Goal: Use online tool/utility: Utilize a website feature to perform a specific function

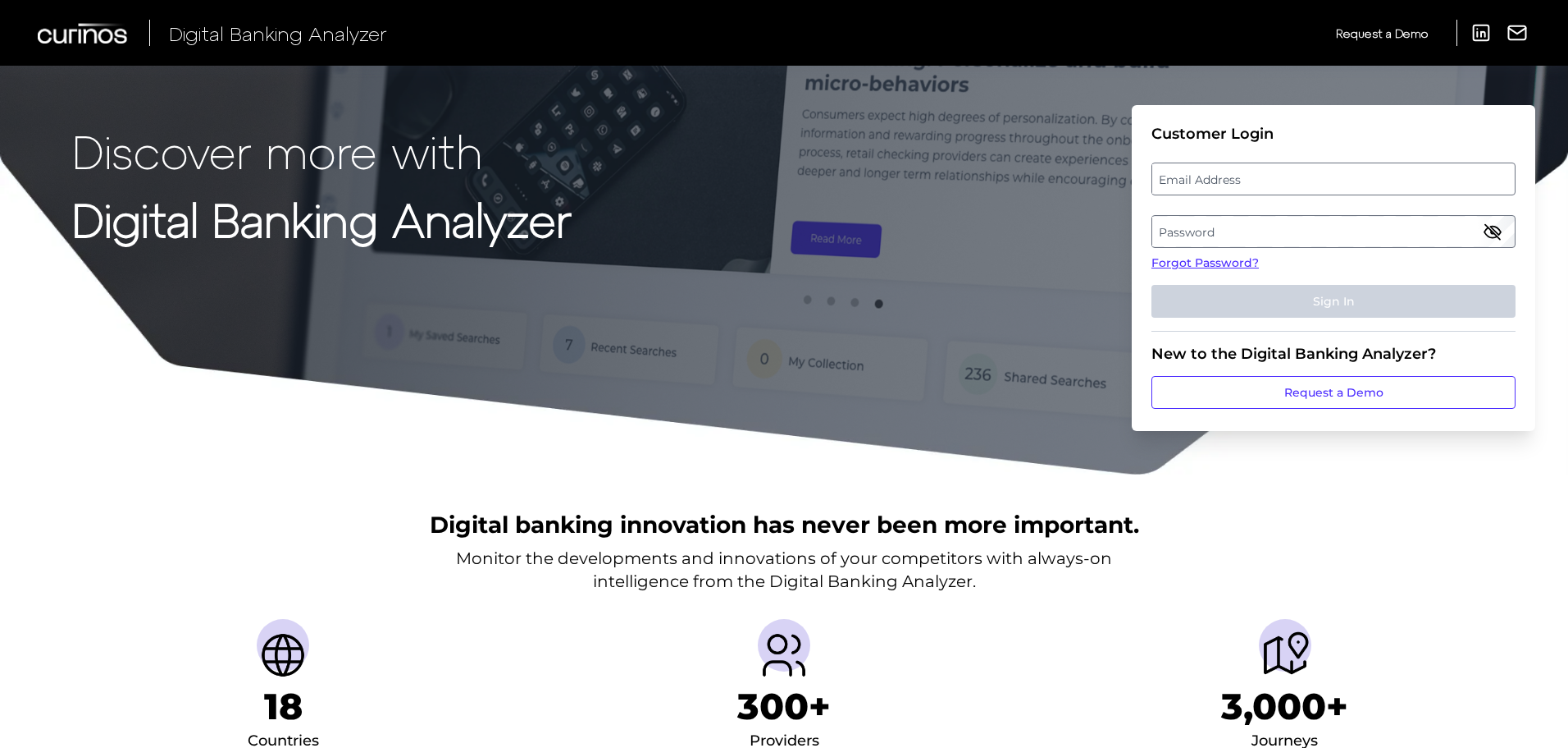
click at [1194, 186] on label "Email Address" at bounding box center [1333, 178] width 362 height 29
click at [1194, 186] on input "email" at bounding box center [1334, 178] width 365 height 33
click at [1196, 186] on input "Email Address" at bounding box center [1334, 178] width 365 height 33
type input "[PERSON_NAME][EMAIL_ADDRESS][PERSON_NAME][DOMAIN_NAME]"
click at [1244, 213] on fieldset "Customer Login Email Address [PERSON_NAME][EMAIL_ADDRESS][PERSON_NAME][DOMAIN_N…" at bounding box center [1334, 228] width 365 height 207
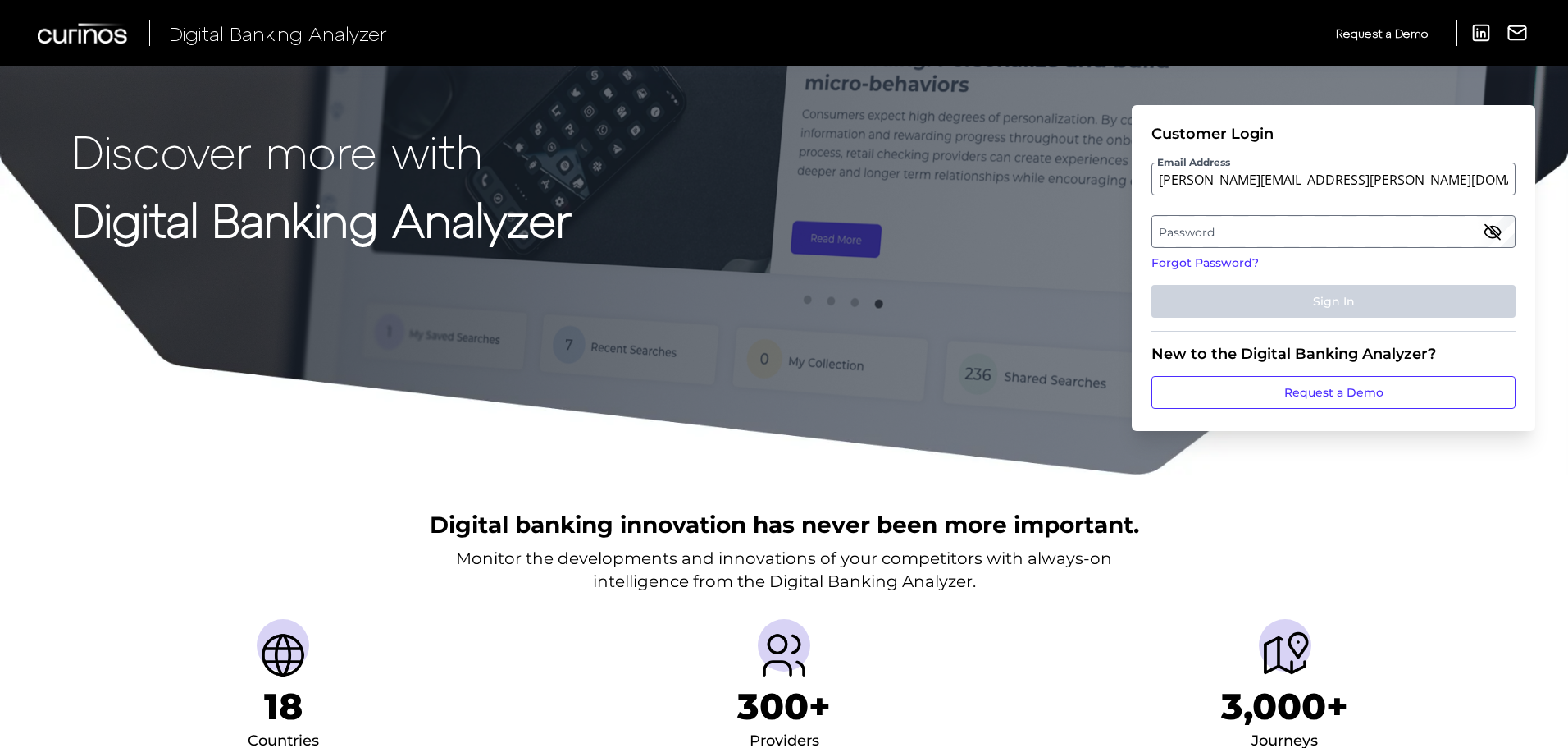
click at [1246, 226] on label "Password" at bounding box center [1333, 231] width 362 height 29
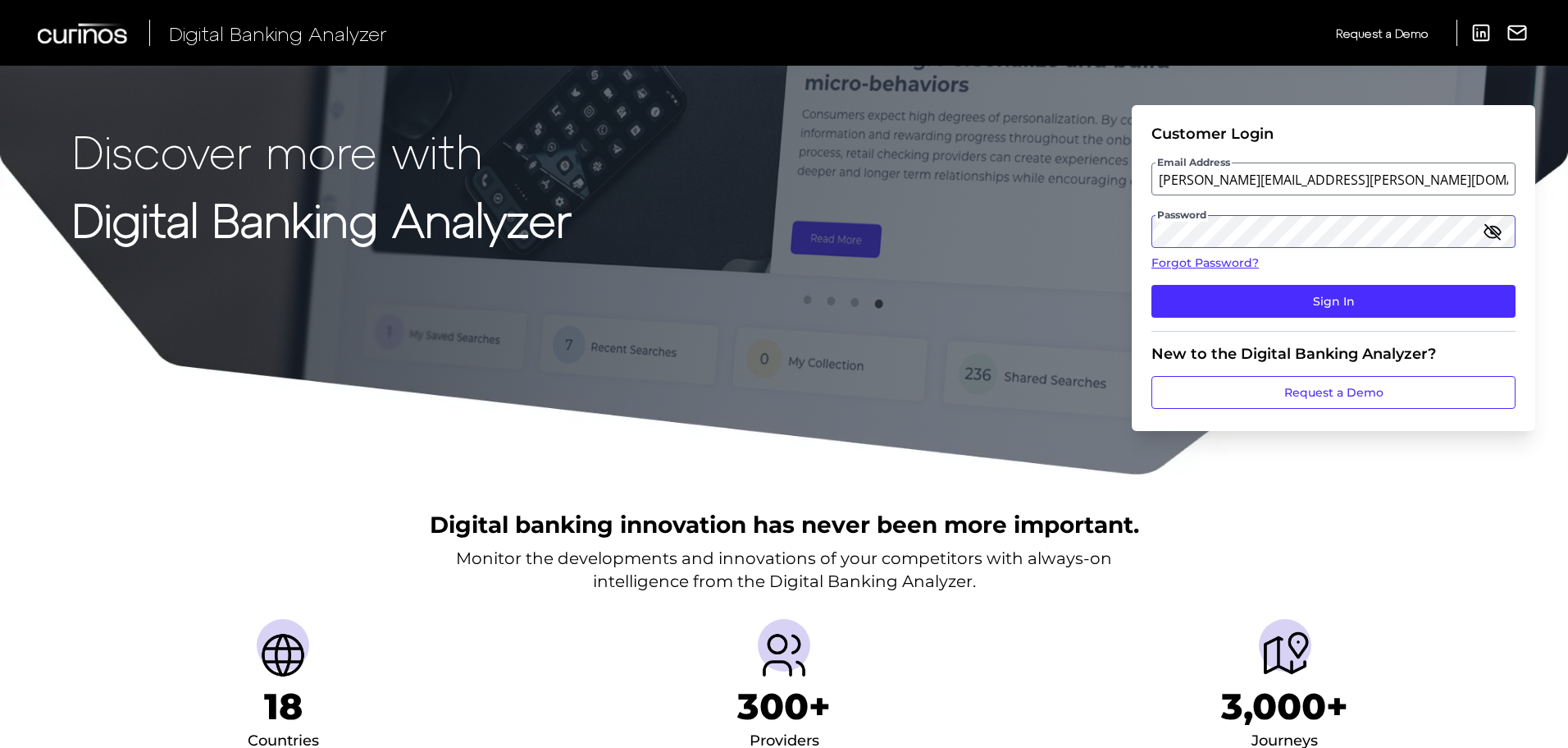
click at [1152, 284] on button "Sign In" at bounding box center [1334, 300] width 365 height 33
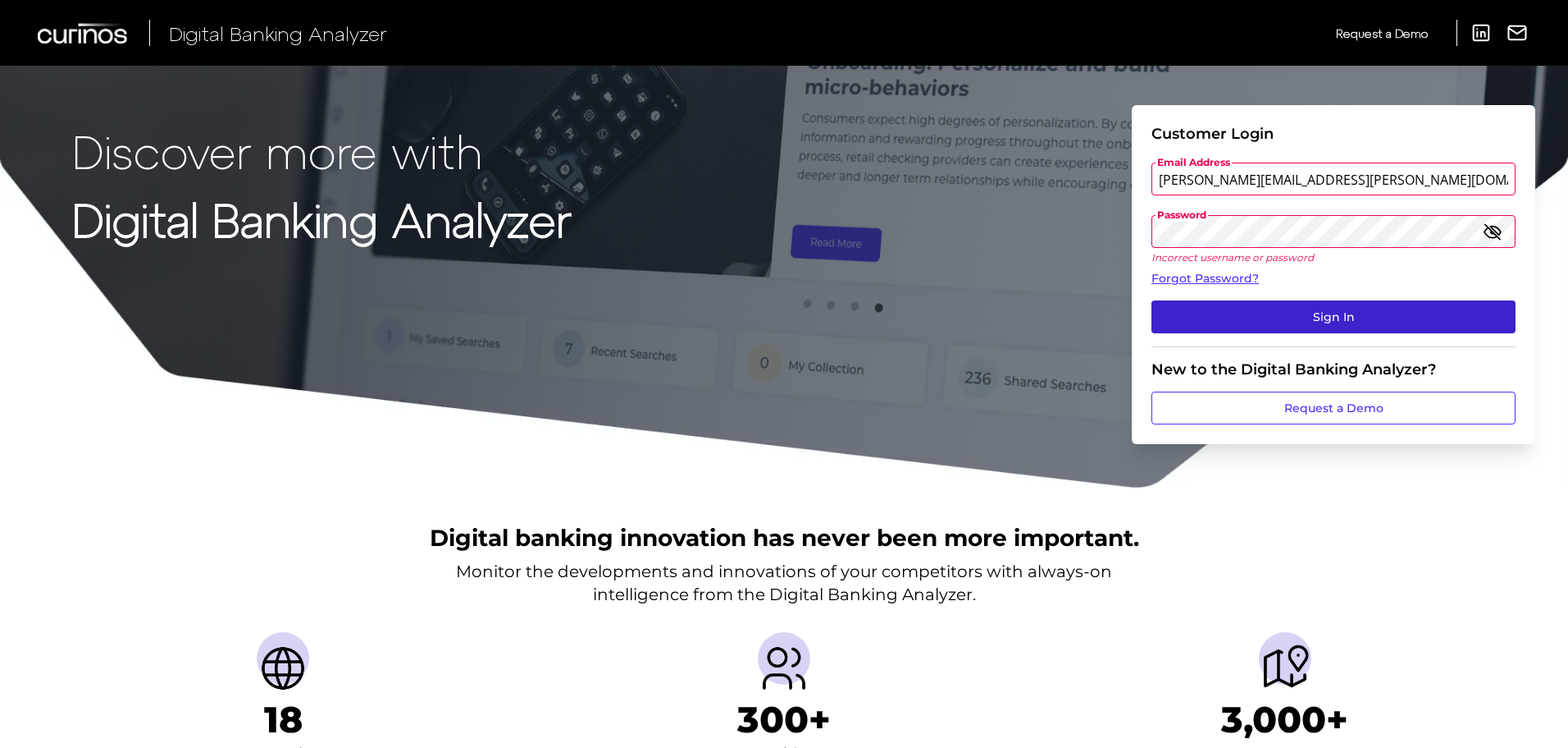
click at [1351, 317] on button "Sign In" at bounding box center [1334, 316] width 365 height 33
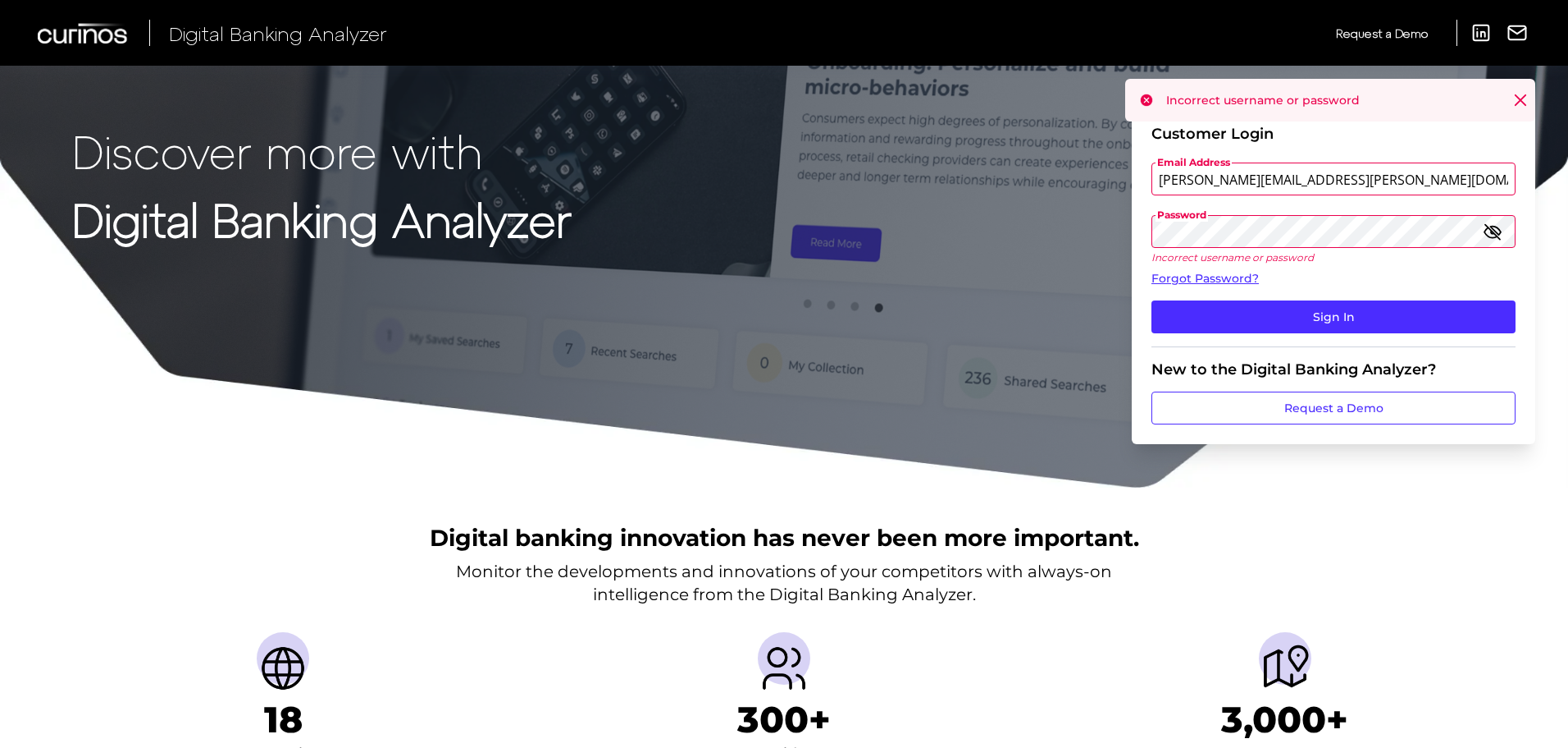
click at [1152, 300] on button "Sign In" at bounding box center [1334, 316] width 365 height 33
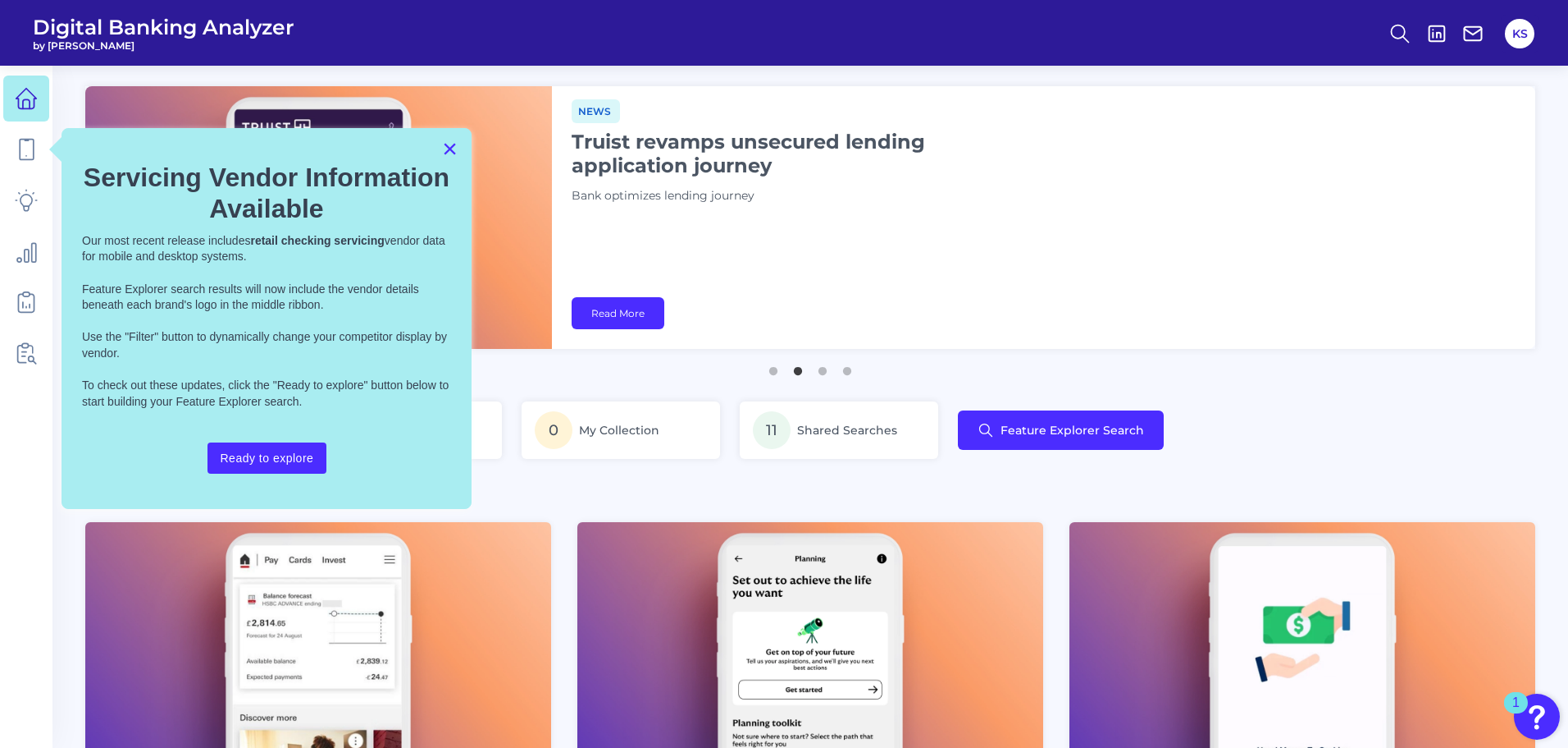
click at [450, 146] on button "×" at bounding box center [450, 148] width 16 height 26
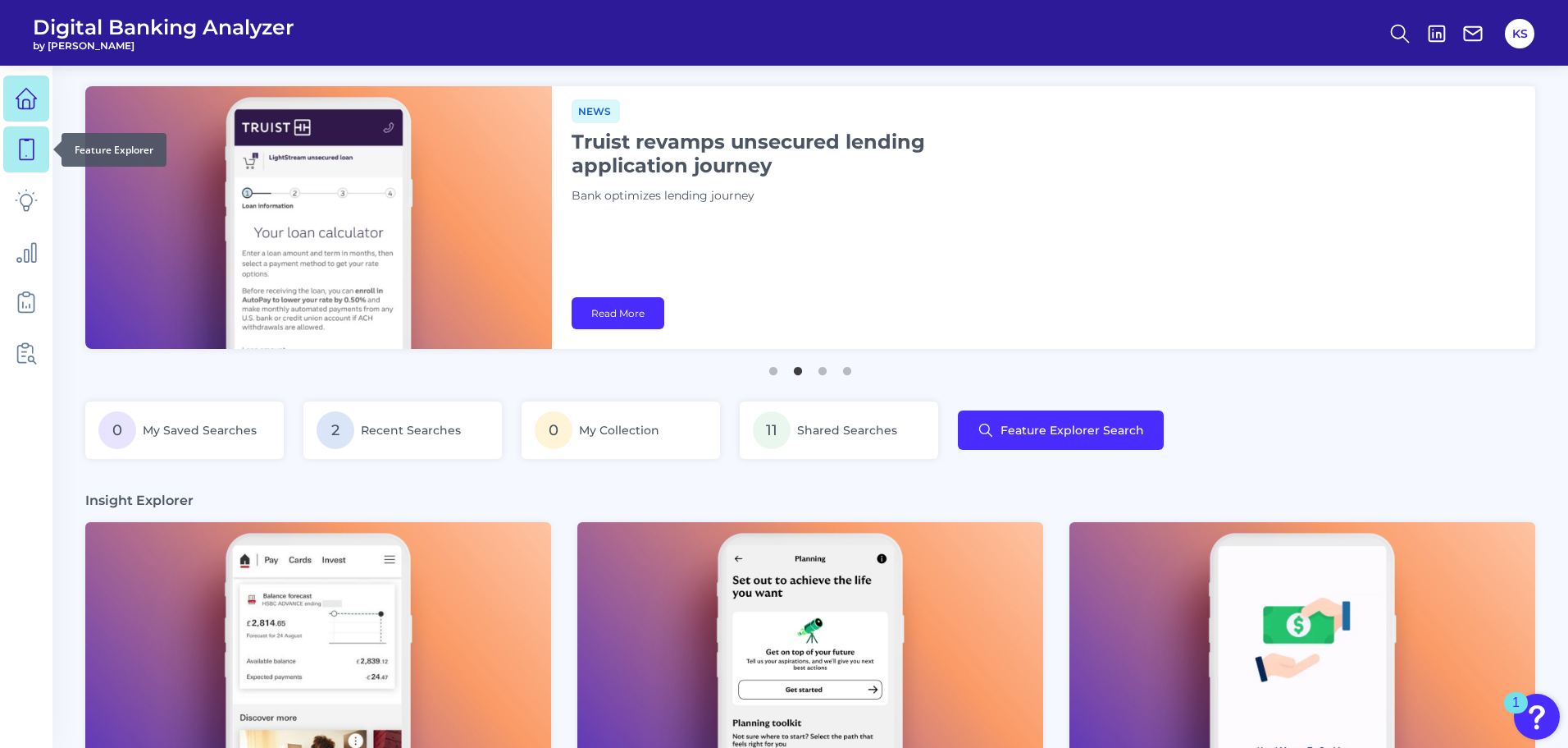
click at [37, 159] on icon at bounding box center [26, 149] width 23 height 23
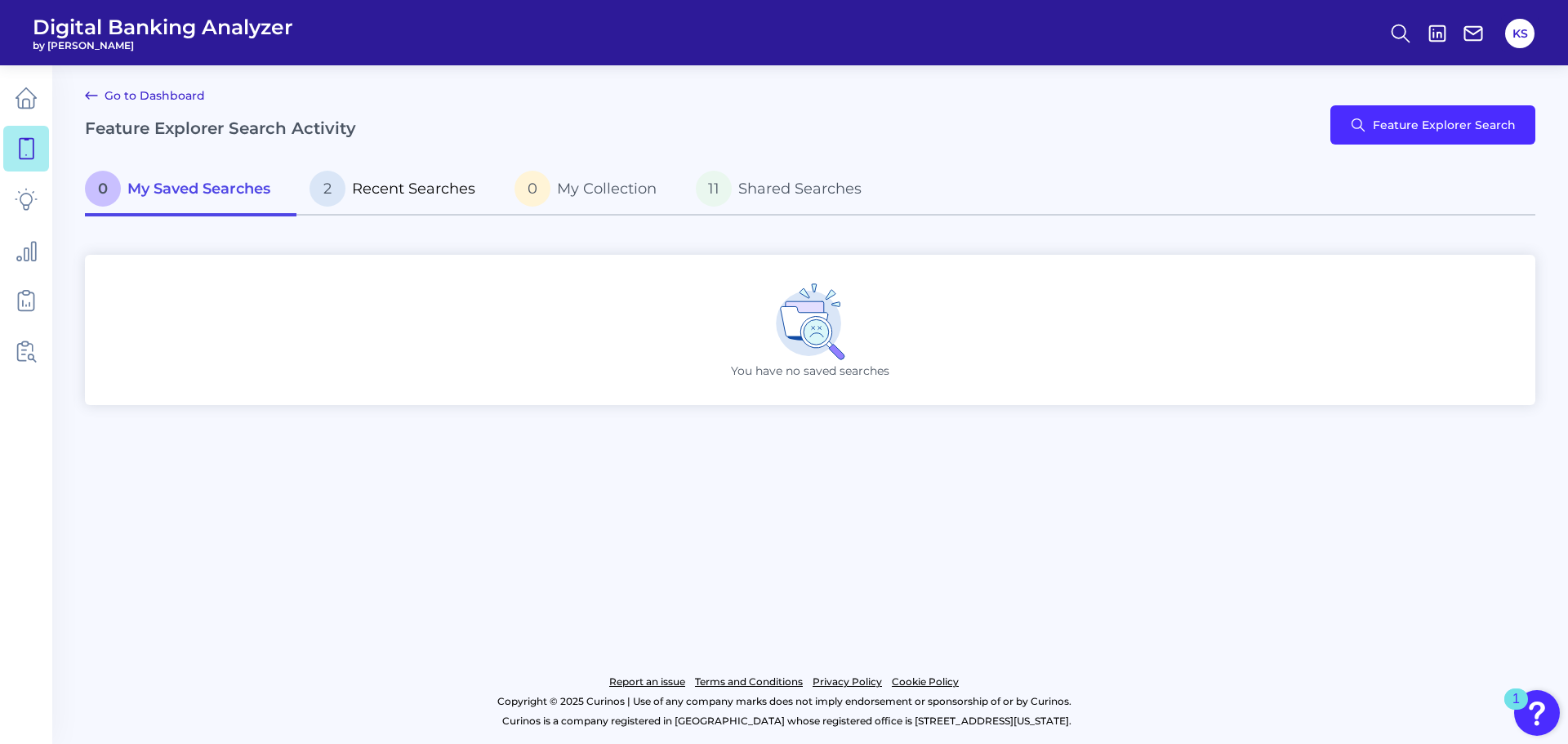
click at [370, 178] on p "2 Recent Searches" at bounding box center [392, 188] width 166 height 36
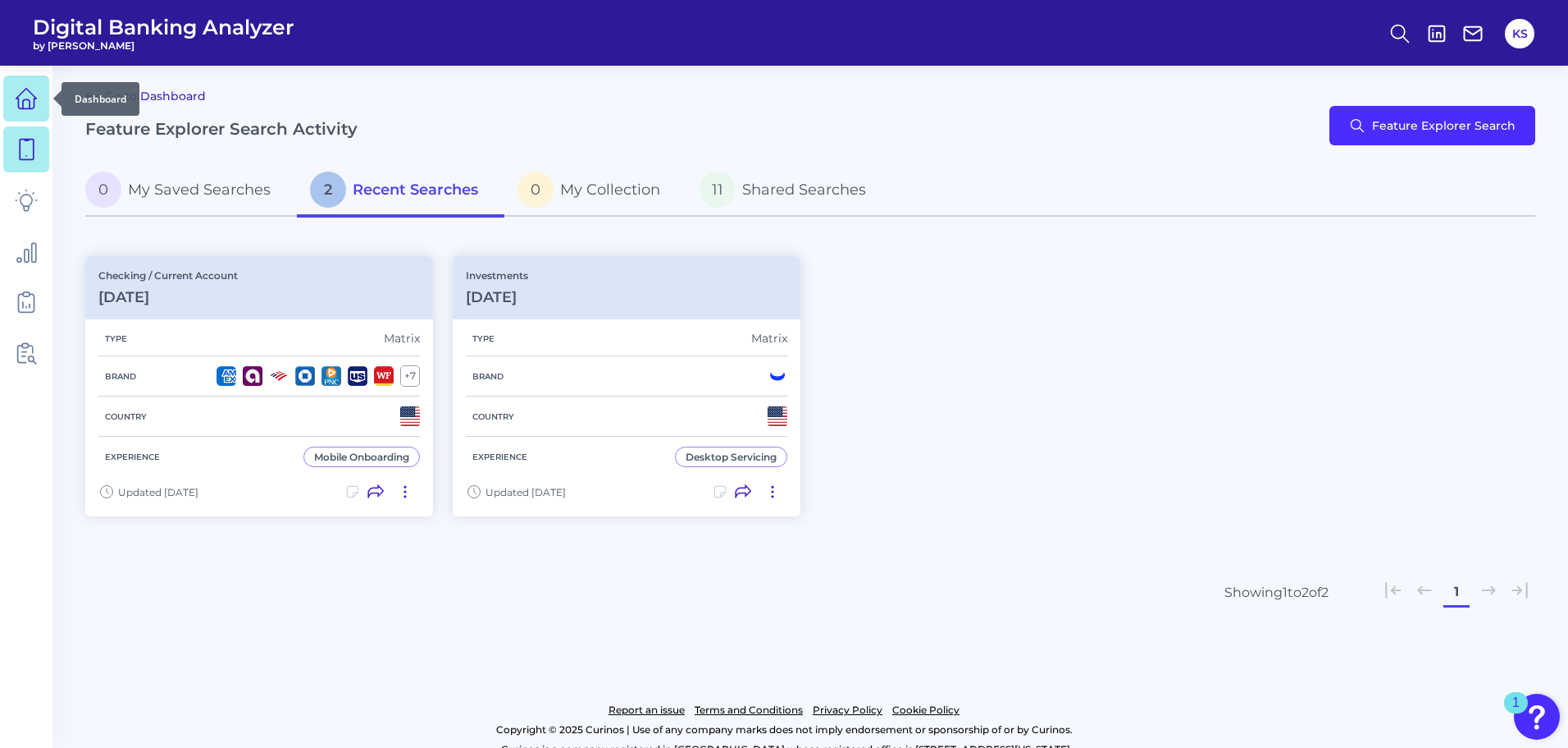
click at [37, 109] on icon at bounding box center [26, 98] width 23 height 23
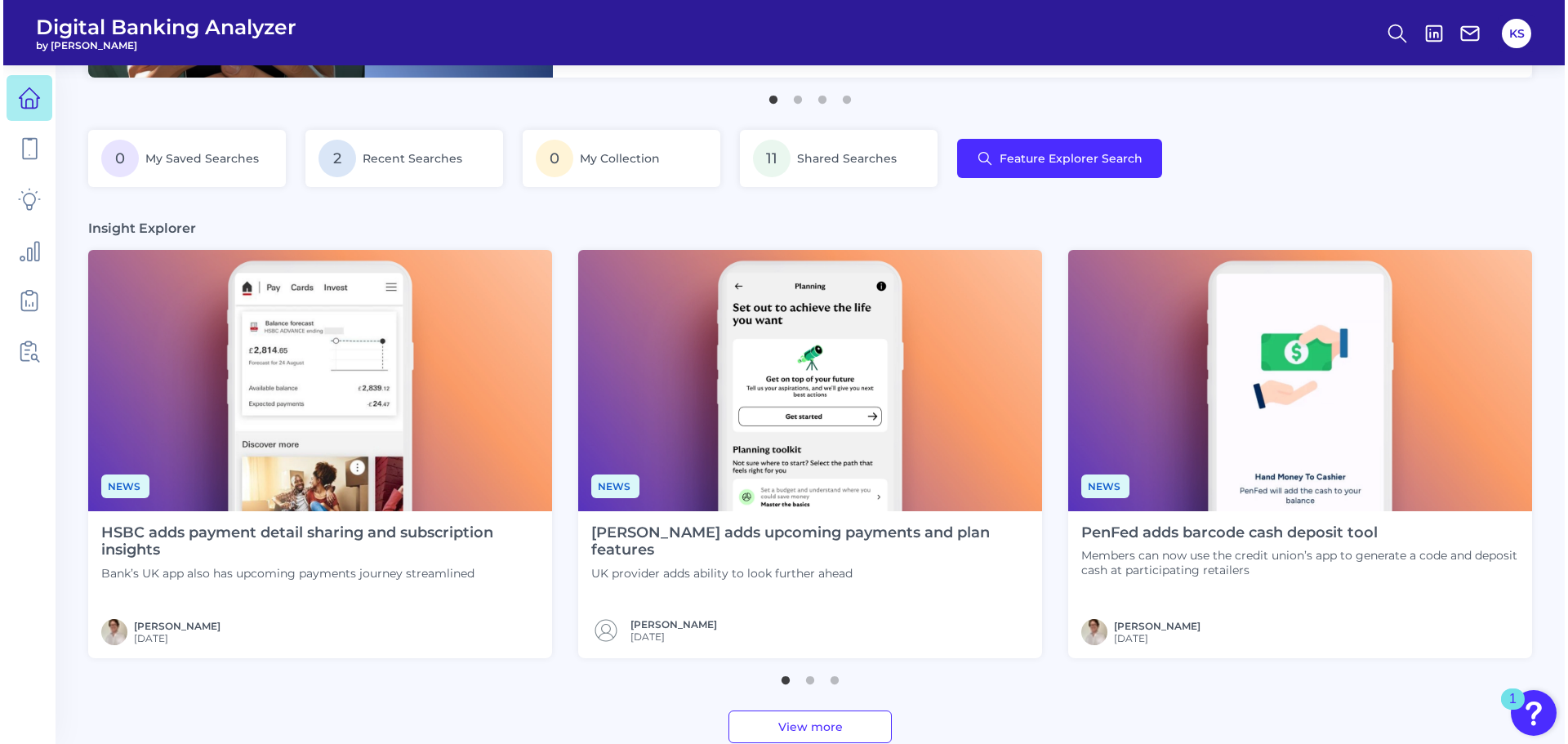
scroll to position [163, 0]
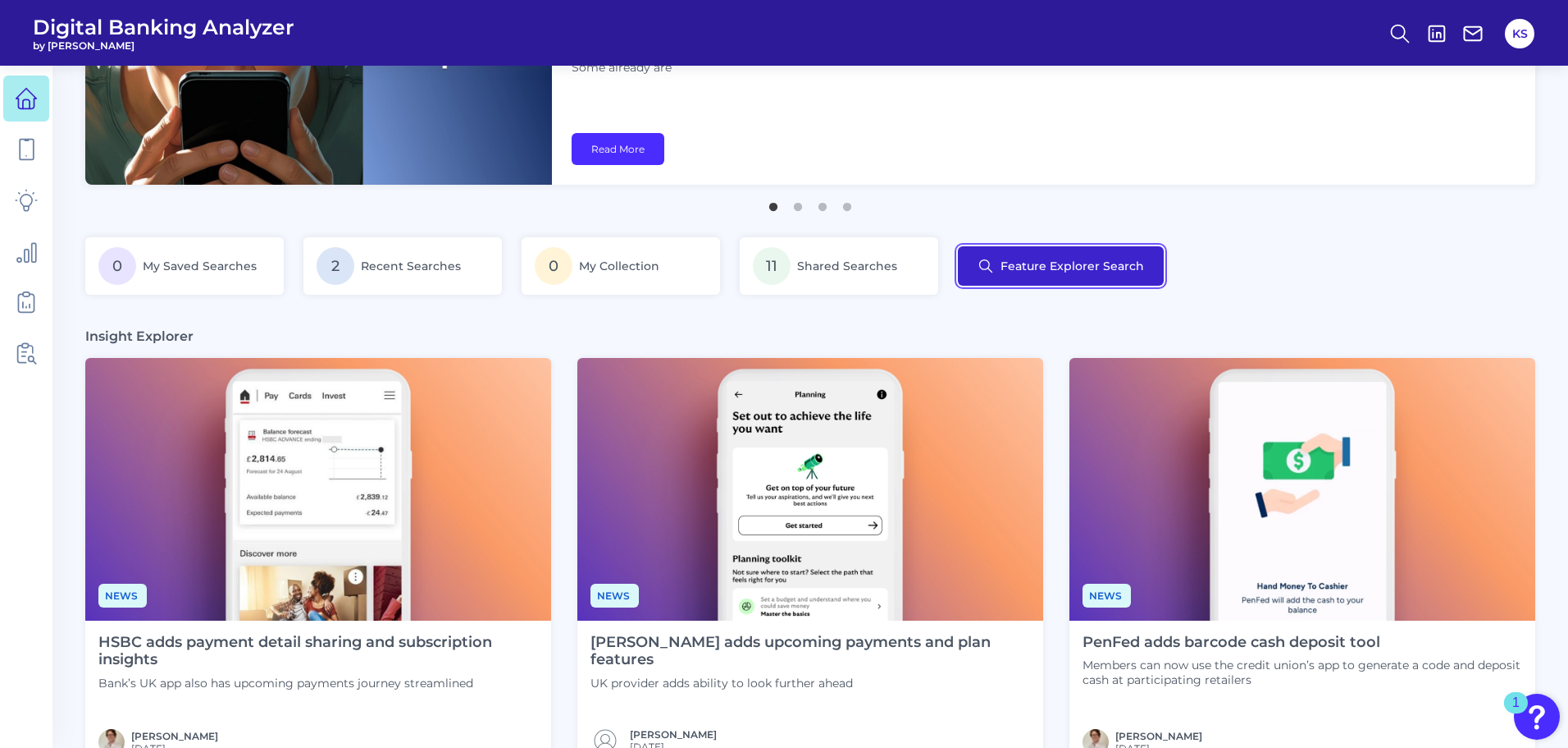
click at [1075, 265] on button "Feature Explorer Search" at bounding box center [1061, 265] width 206 height 39
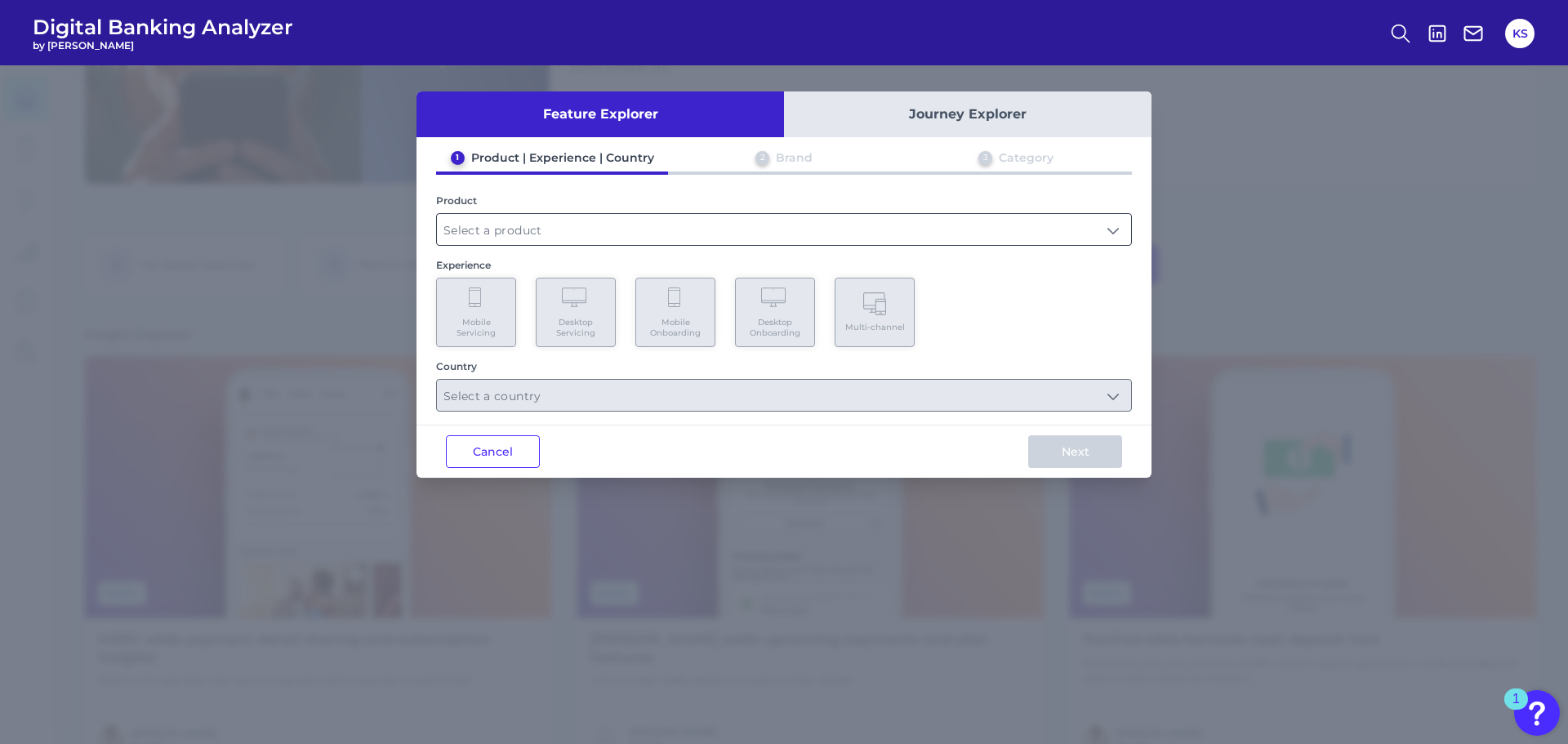
click at [513, 222] on input "text" at bounding box center [784, 229] width 694 height 31
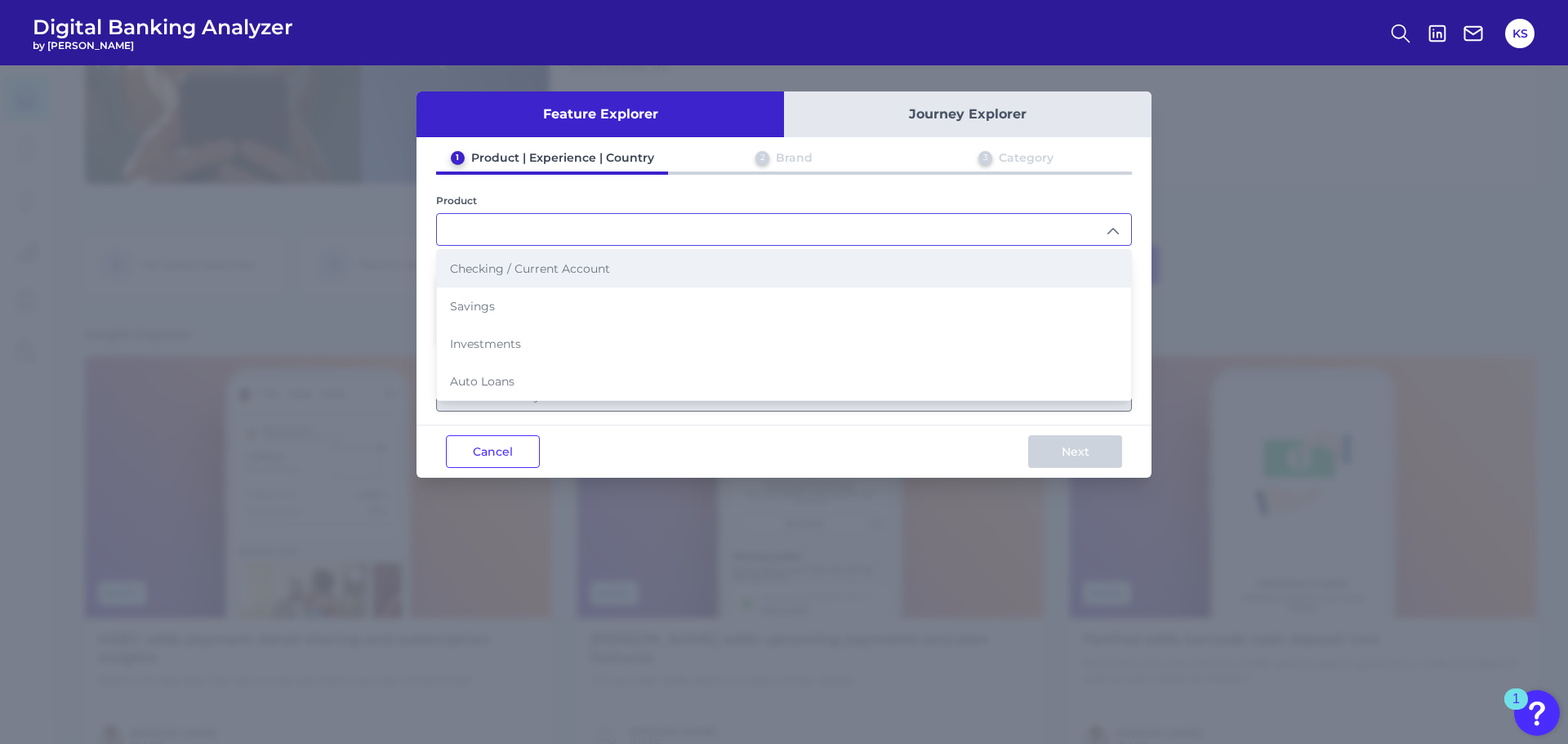
click at [535, 255] on li "Checking / Current Account" at bounding box center [784, 268] width 694 height 37
type input "Checking / Current Account"
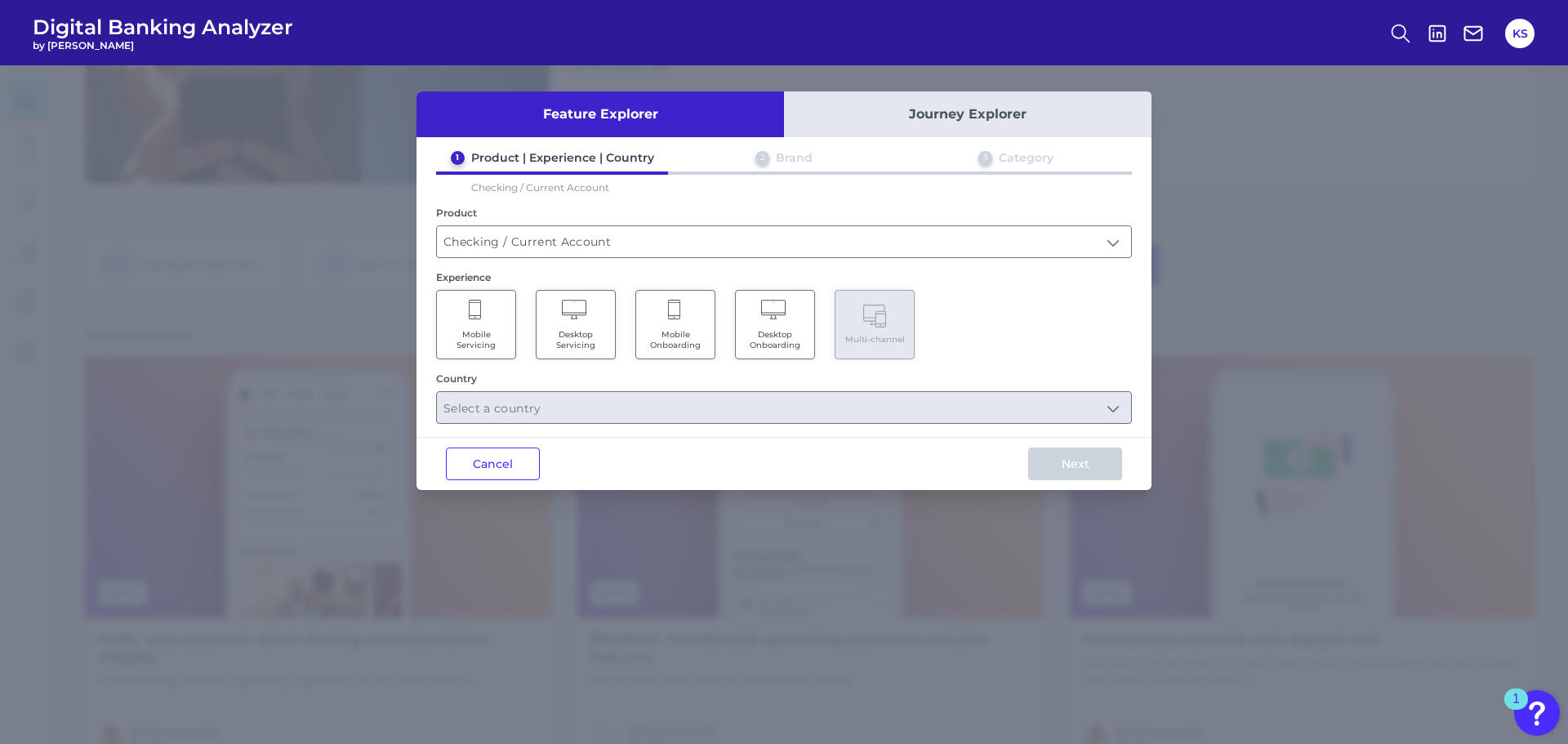
click at [475, 312] on icon at bounding box center [476, 310] width 15 height 22
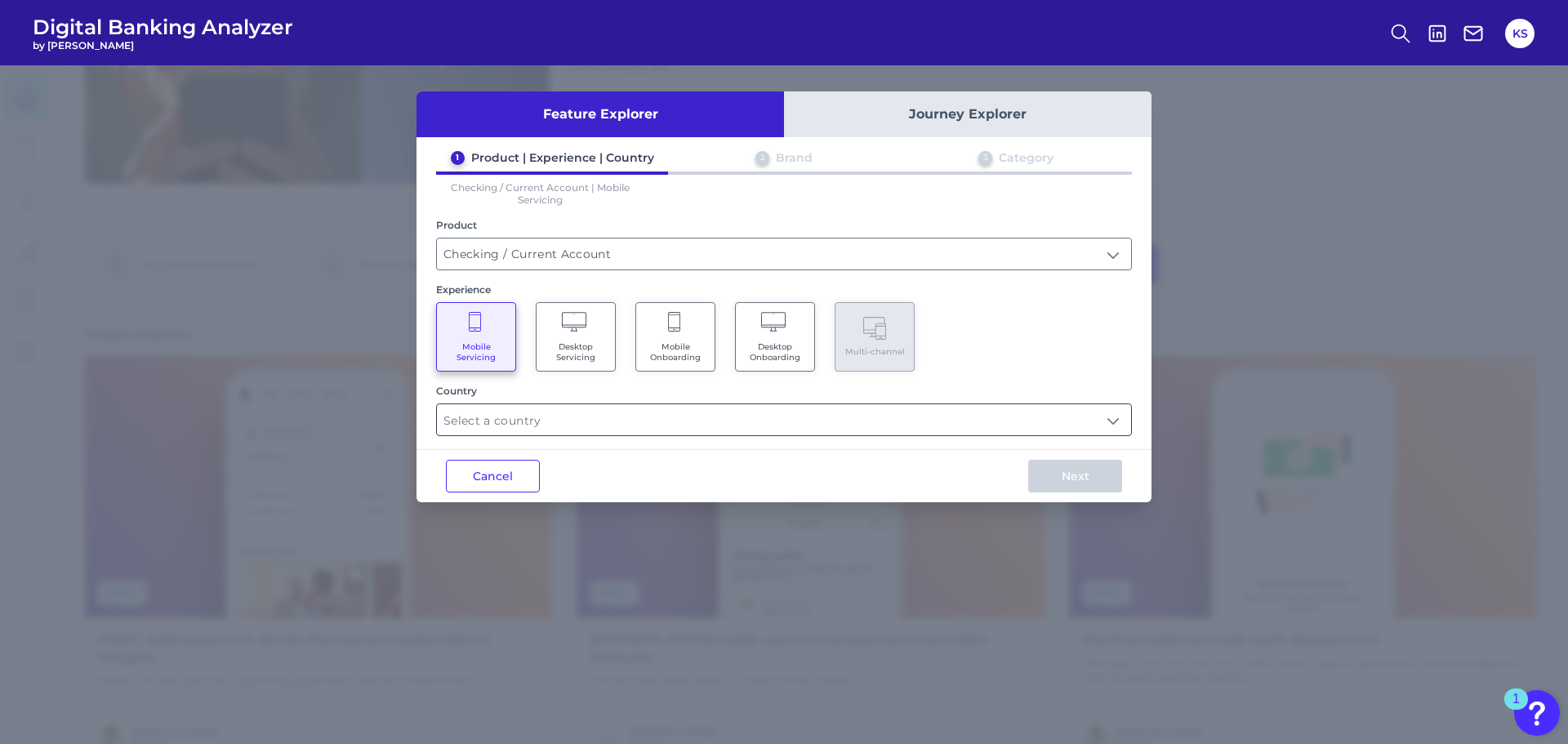
click at [632, 422] on input "text" at bounding box center [784, 419] width 694 height 31
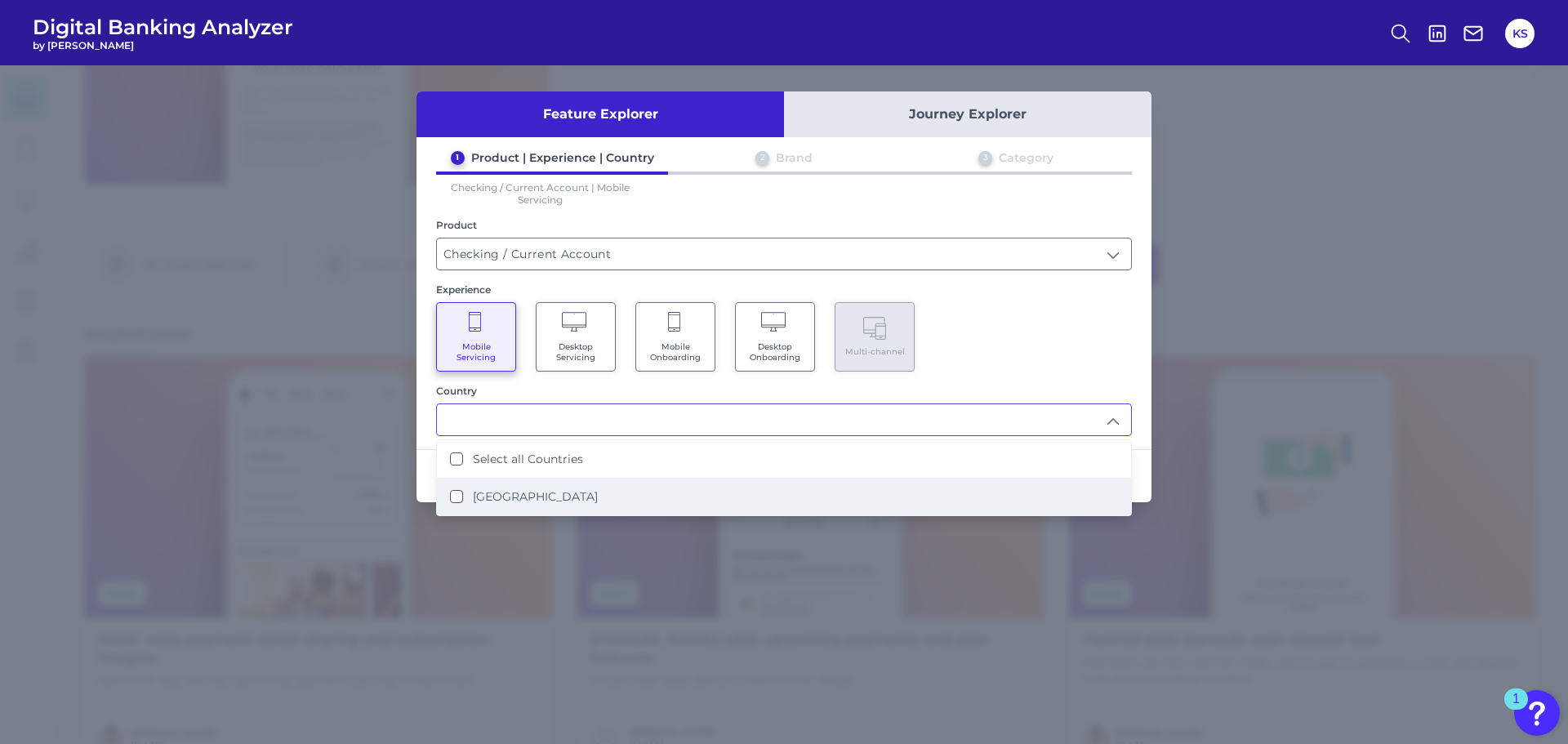
click at [512, 502] on label "[GEOGRAPHIC_DATA]" at bounding box center [535, 497] width 125 height 15
type input "Select all Countries"
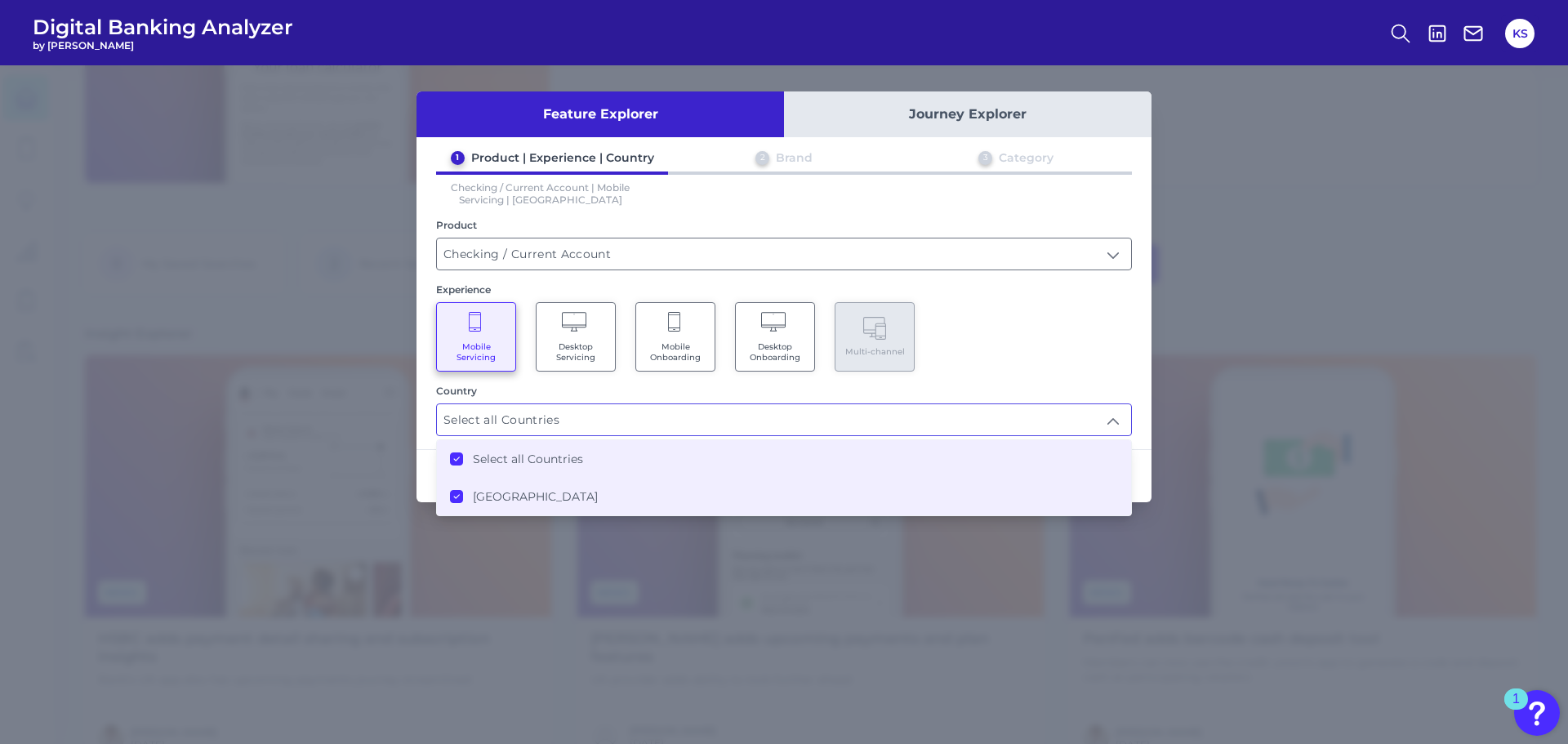
click at [1001, 310] on div "Mobile Servicing Desktop Servicing Mobile Onboarding Desktop Onboarding Multi-c…" at bounding box center [784, 336] width 696 height 69
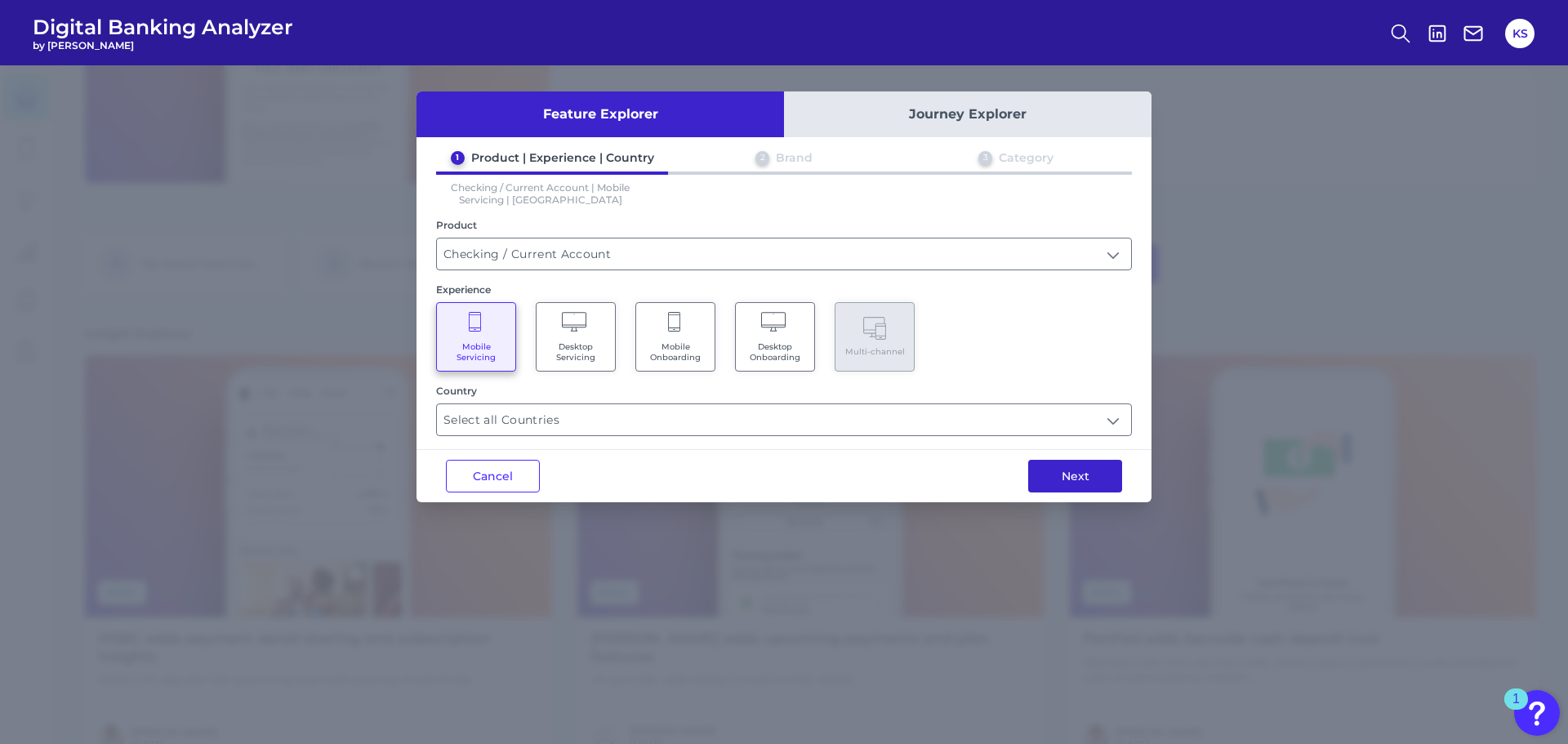
click at [1069, 476] on button "Next" at bounding box center [1075, 475] width 94 height 32
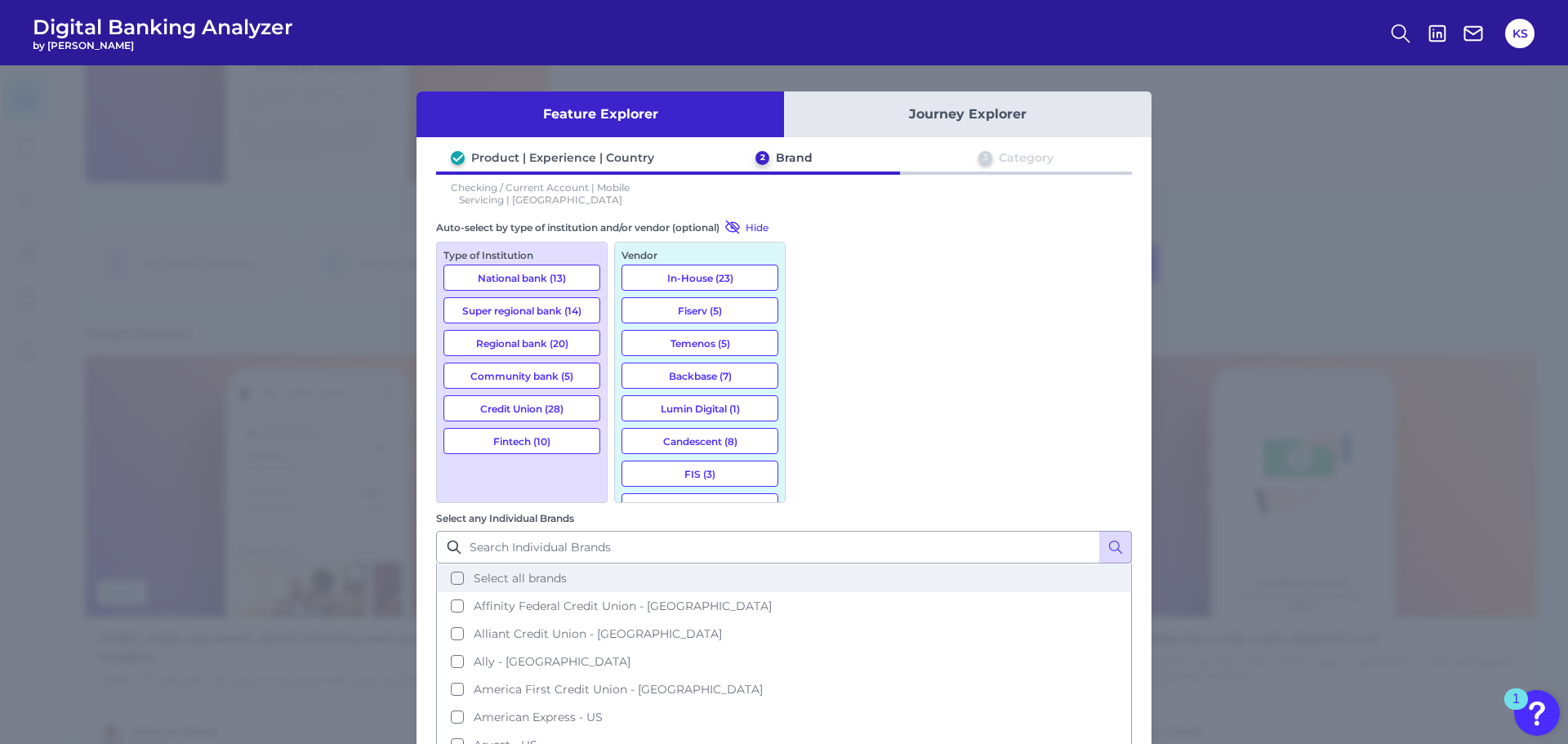
click at [810, 564] on button "Select all brands" at bounding box center [784, 578] width 693 height 27
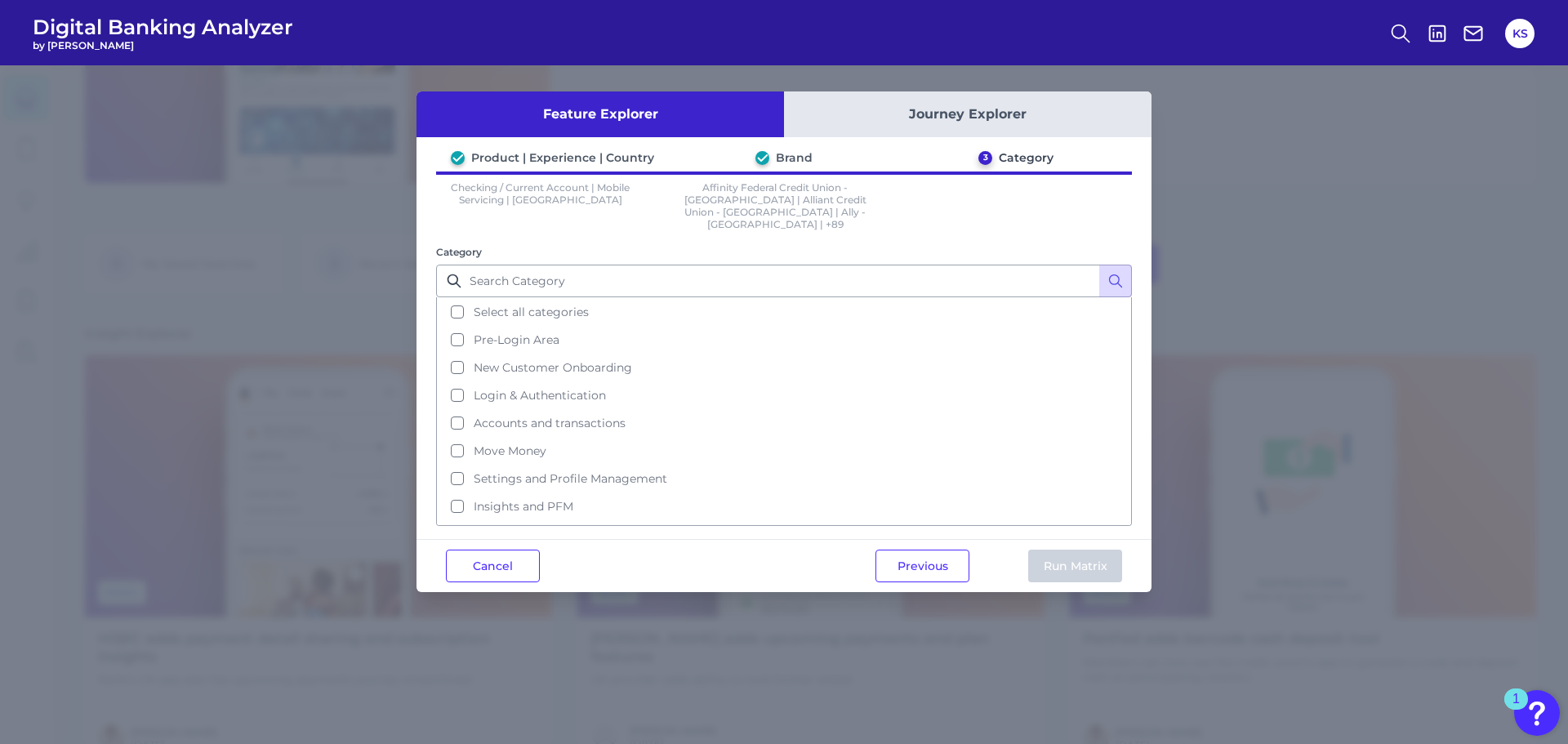
click at [898, 97] on button "Journey Explorer" at bounding box center [968, 114] width 367 height 46
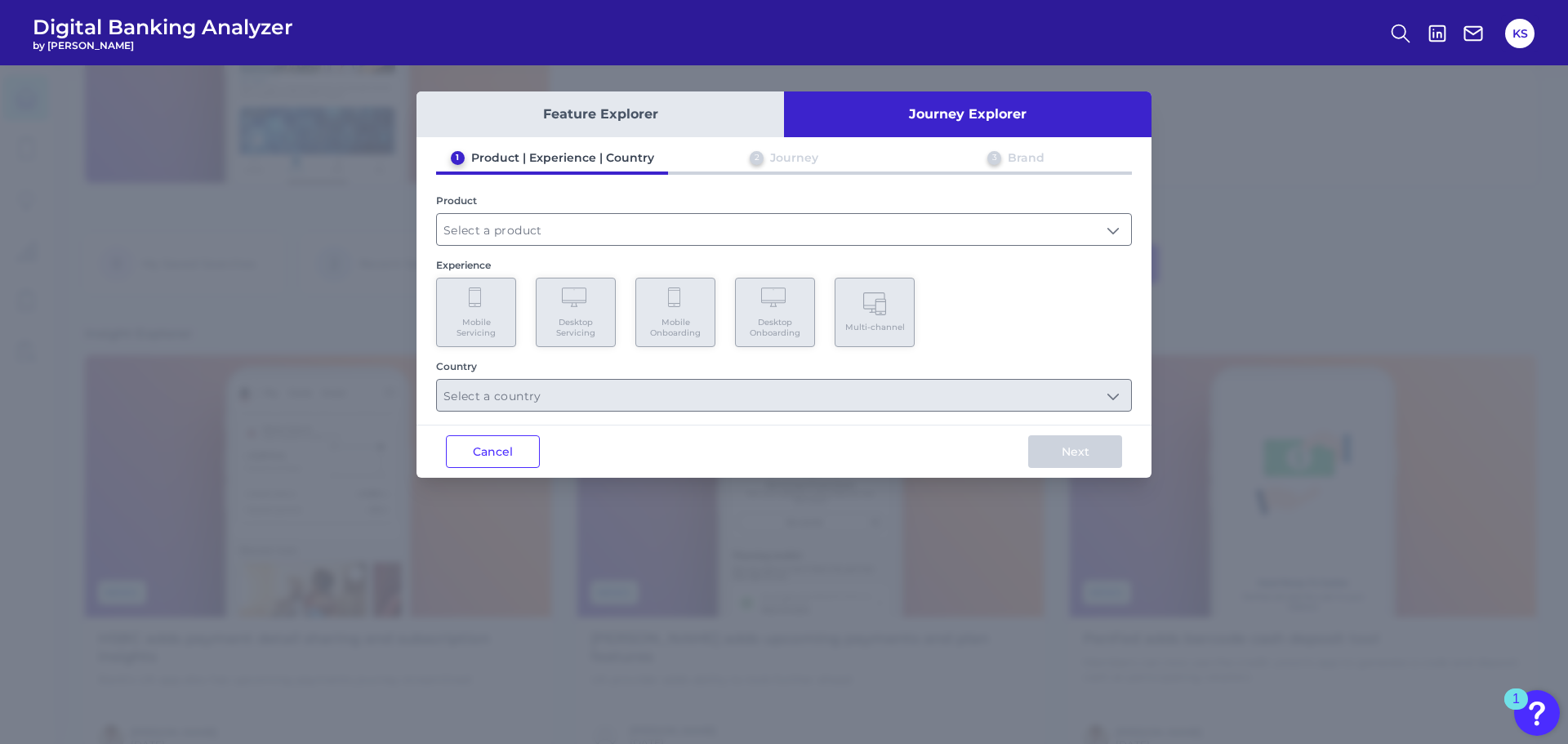
click at [583, 143] on div "Feature Explorer Journey Explorer 1 Product | Experience | Country 2 Journey 3 …" at bounding box center [784, 285] width 735 height 386
click at [594, 118] on button "Feature Explorer" at bounding box center [600, 114] width 367 height 46
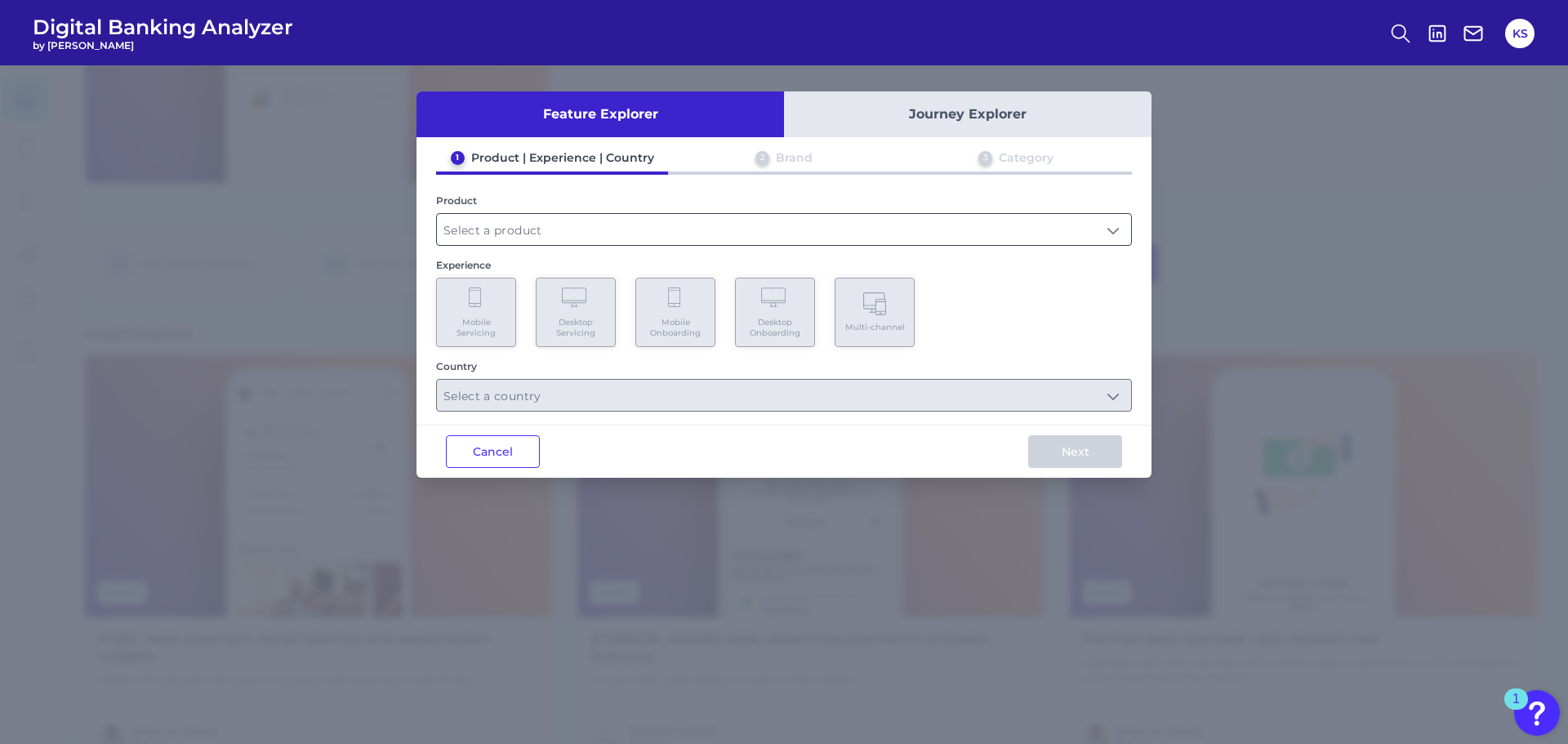
click at [618, 222] on input "text" at bounding box center [784, 229] width 694 height 31
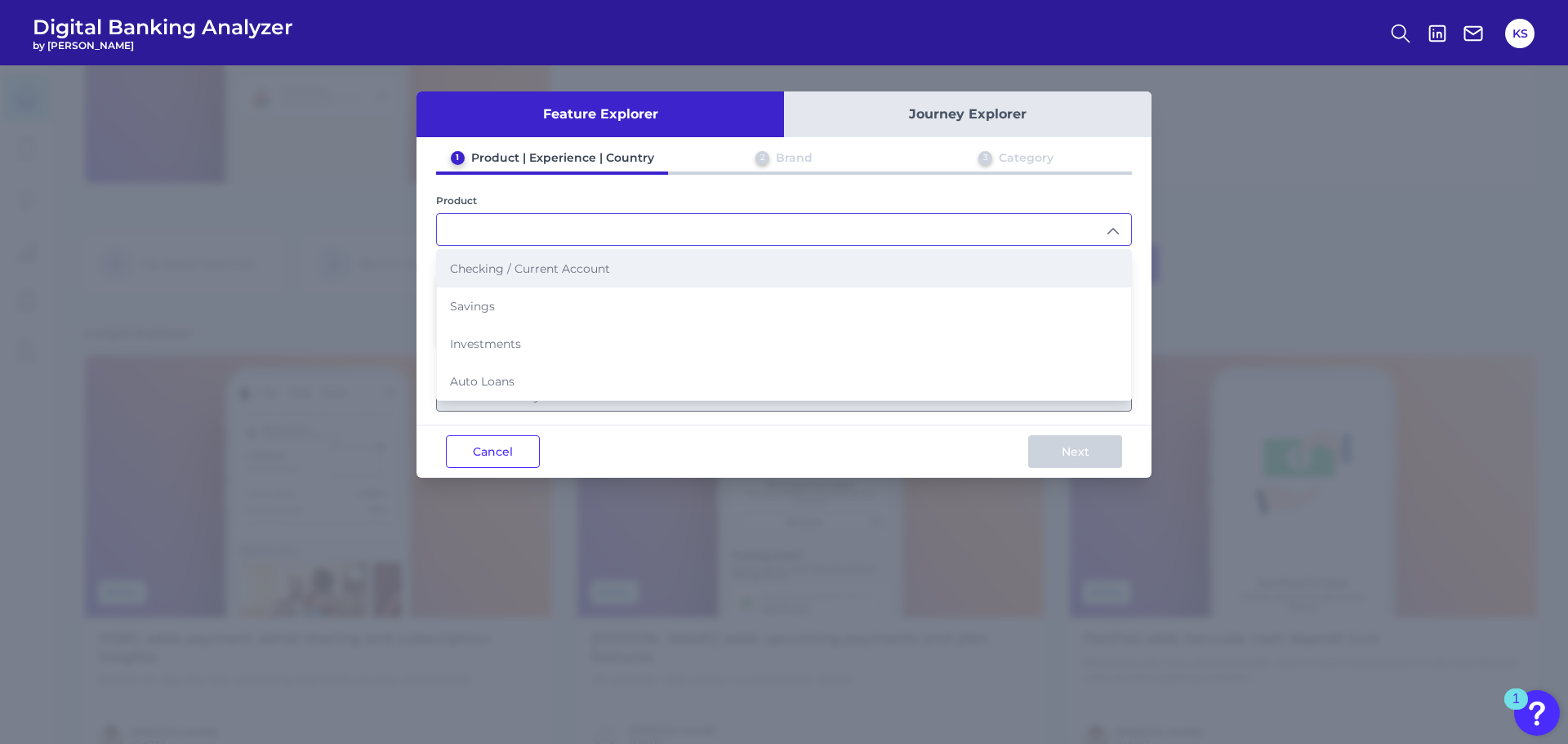
click at [541, 270] on span "Checking / Current Account" at bounding box center [530, 269] width 160 height 15
type input "Checking / Current Account"
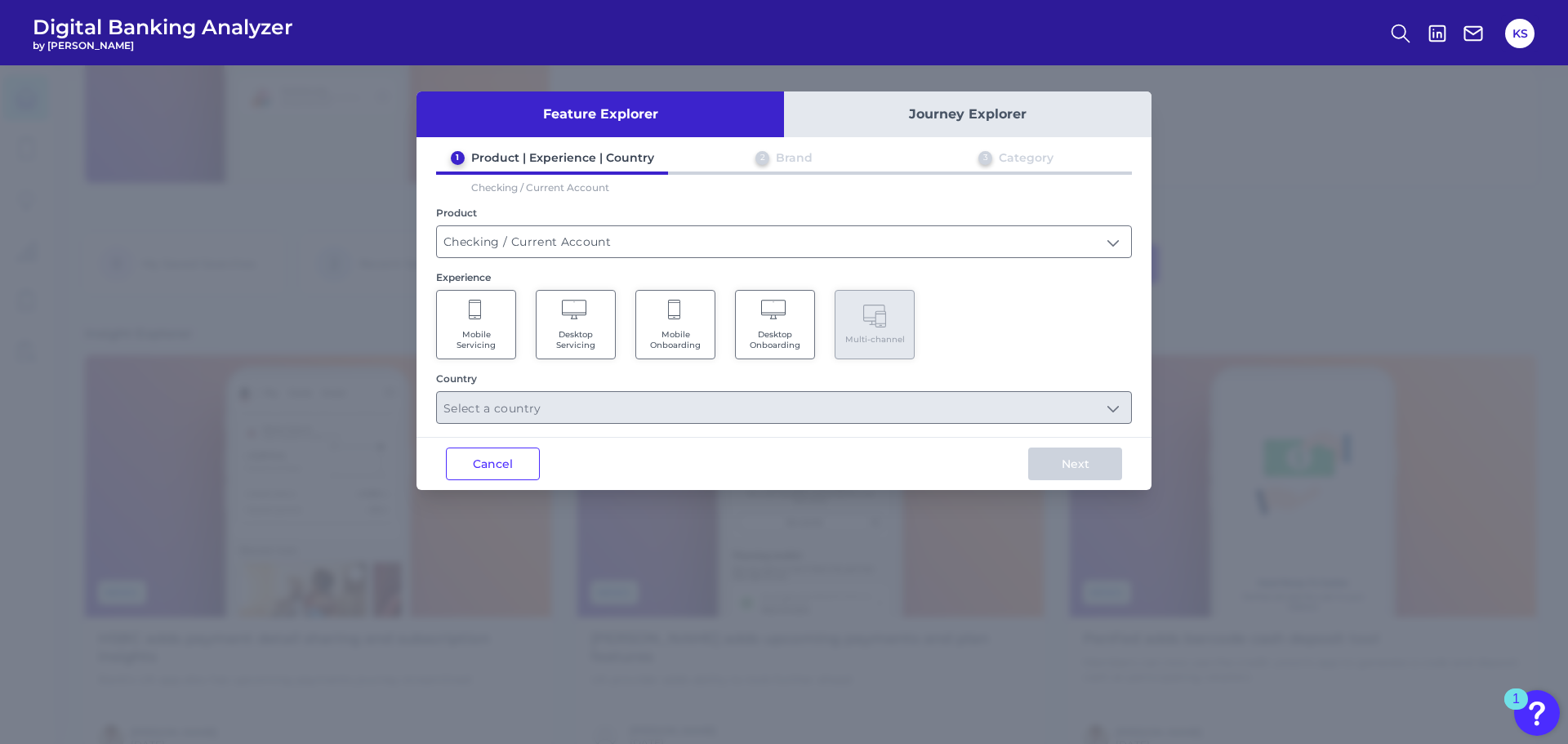
click at [503, 341] on span "Mobile Servicing" at bounding box center [476, 340] width 62 height 22
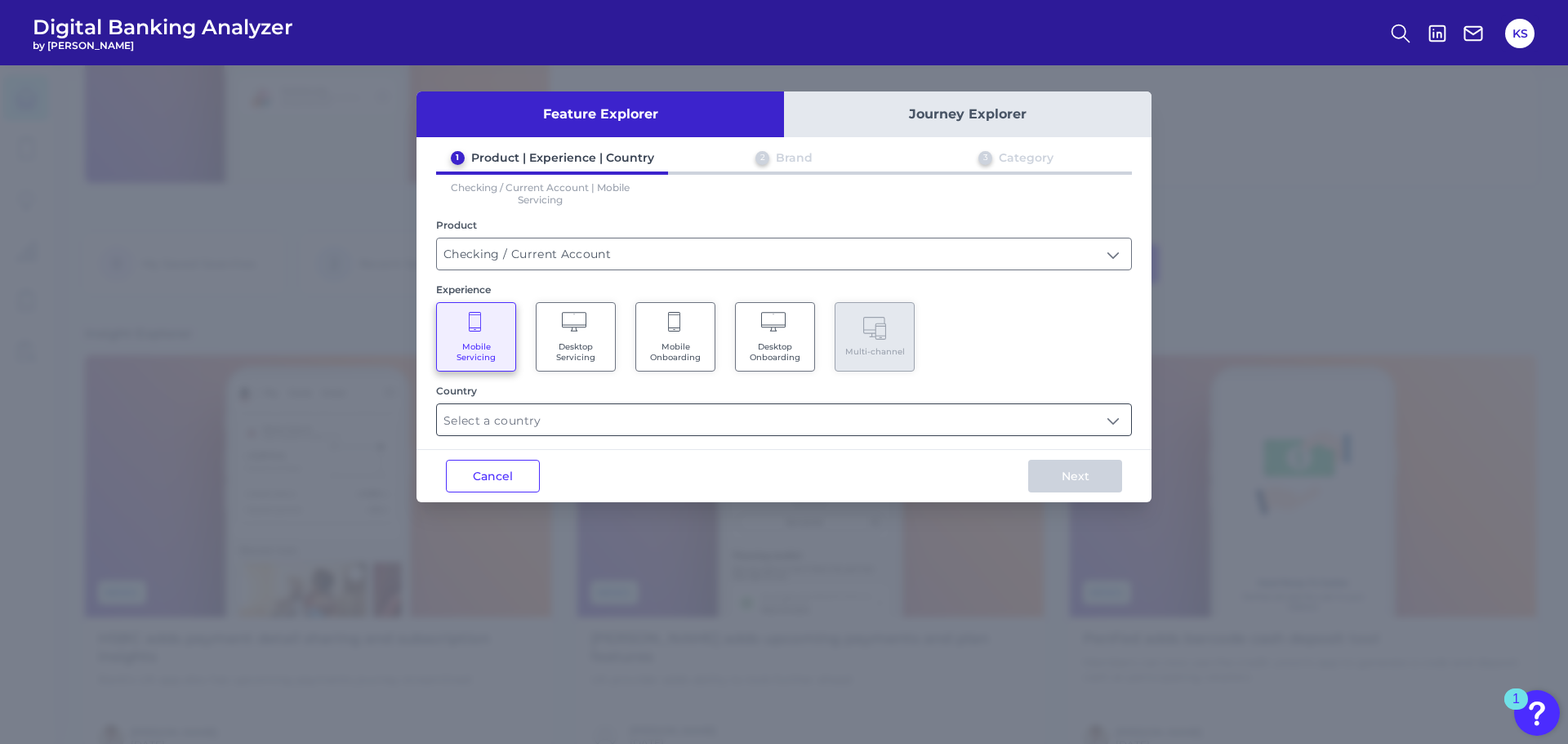
click at [769, 420] on input "text" at bounding box center [784, 419] width 694 height 31
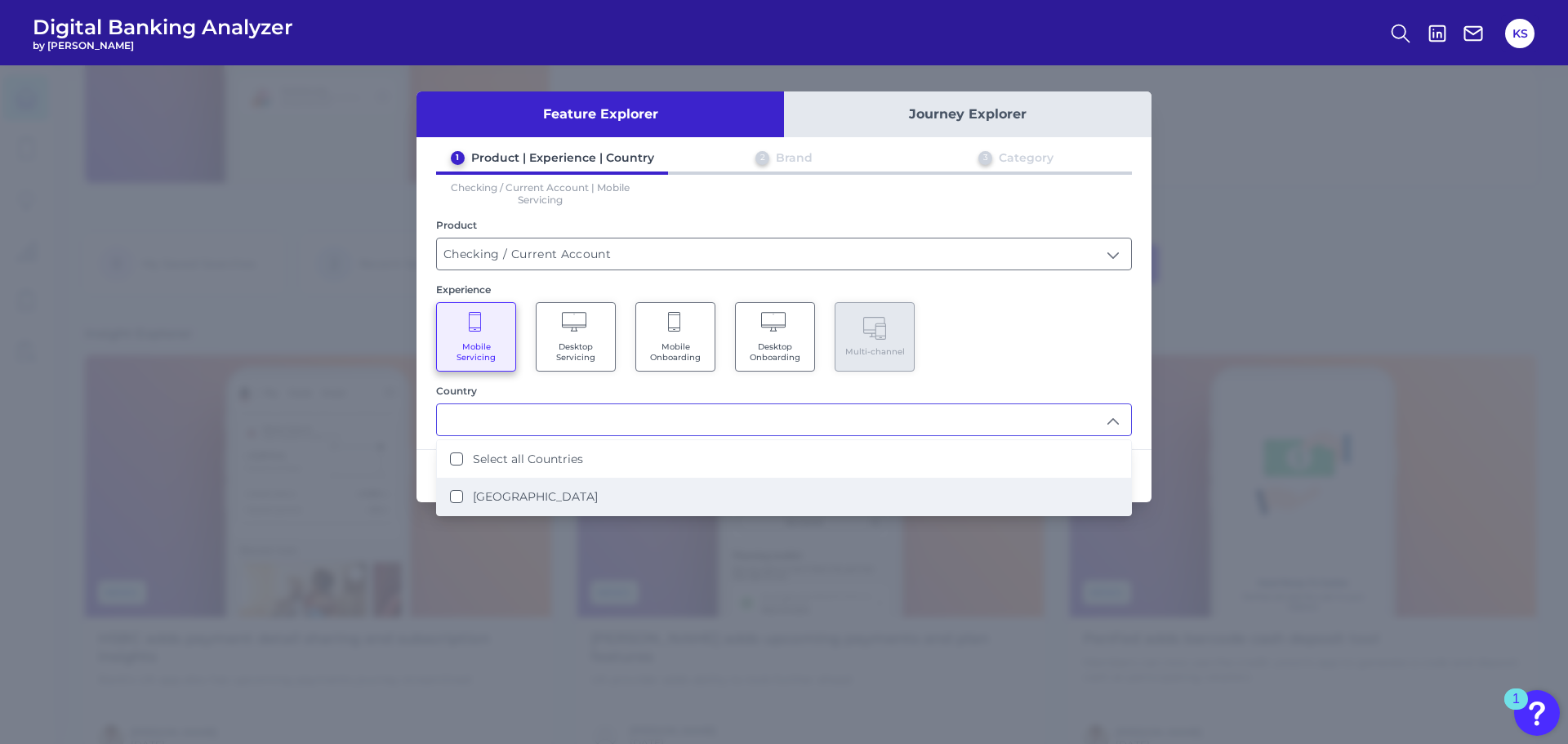
drag, startPoint x: 512, startPoint y: 499, endPoint x: 570, endPoint y: 499, distance: 58.0
click at [512, 500] on label "[GEOGRAPHIC_DATA]" at bounding box center [535, 497] width 125 height 15
type input "Select all Countries"
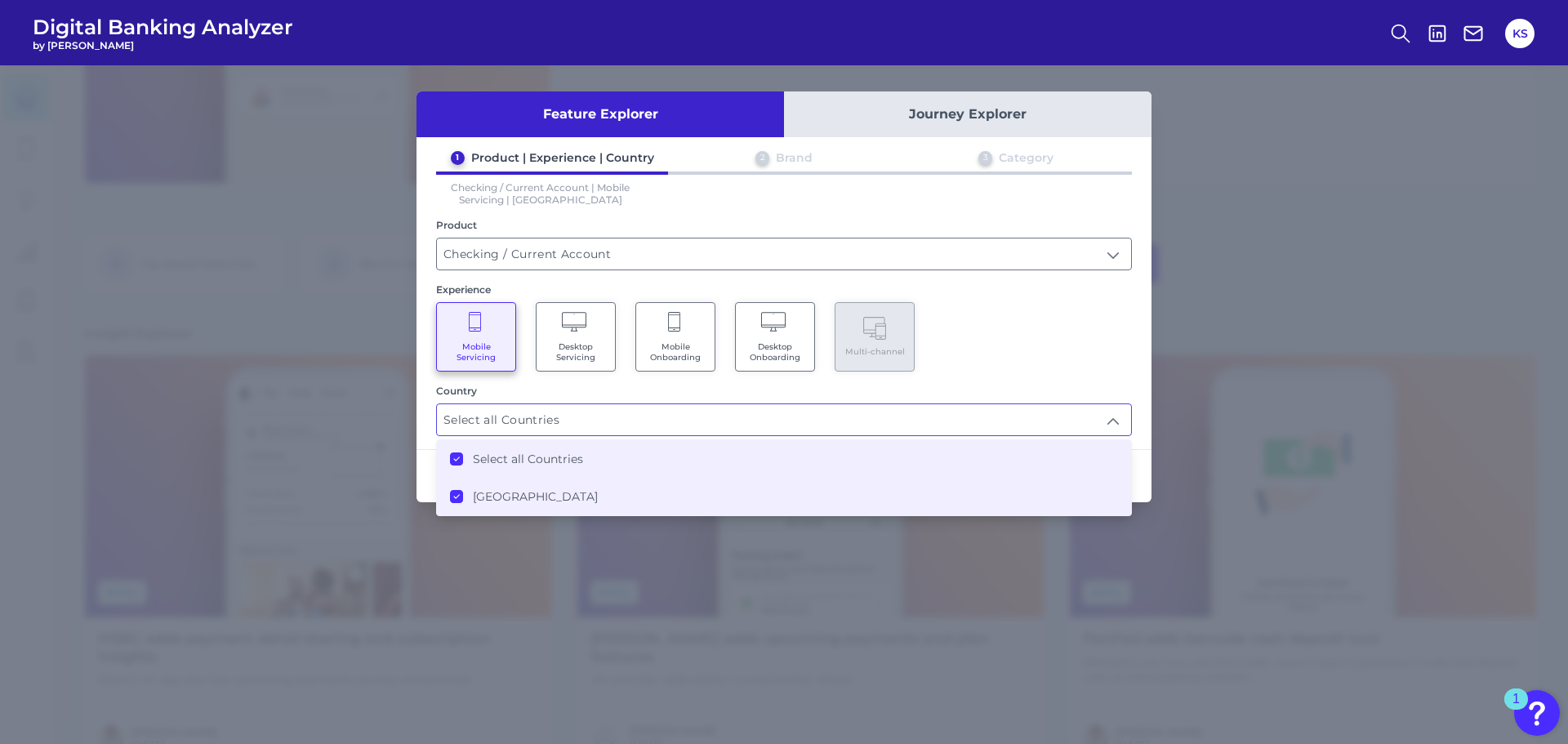
scroll to position [165, 0]
click at [1118, 370] on div "Mobile Servicing Desktop Servicing Mobile Onboarding Desktop Onboarding Multi-c…" at bounding box center [784, 336] width 696 height 69
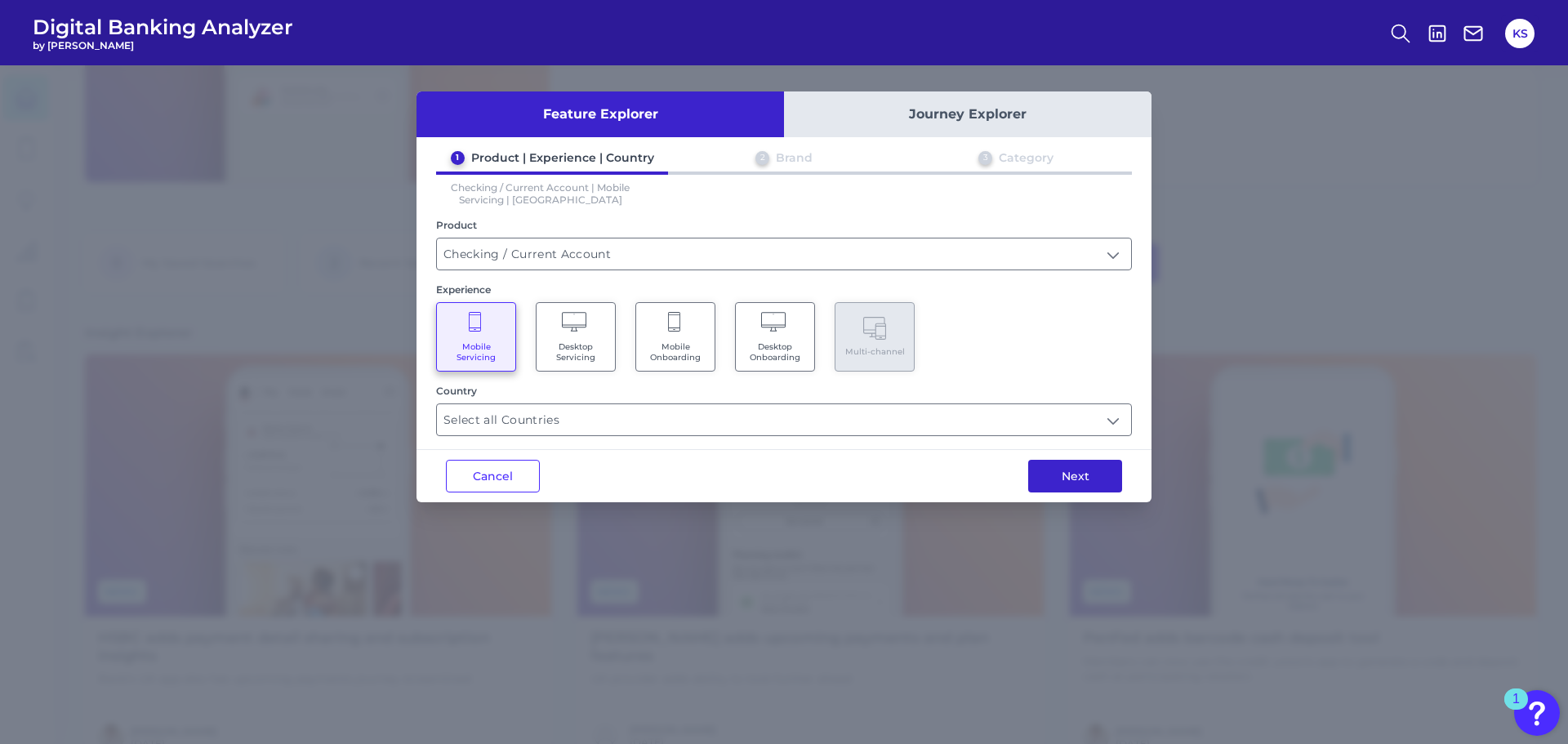
click at [1086, 479] on button "Next" at bounding box center [1075, 475] width 94 height 32
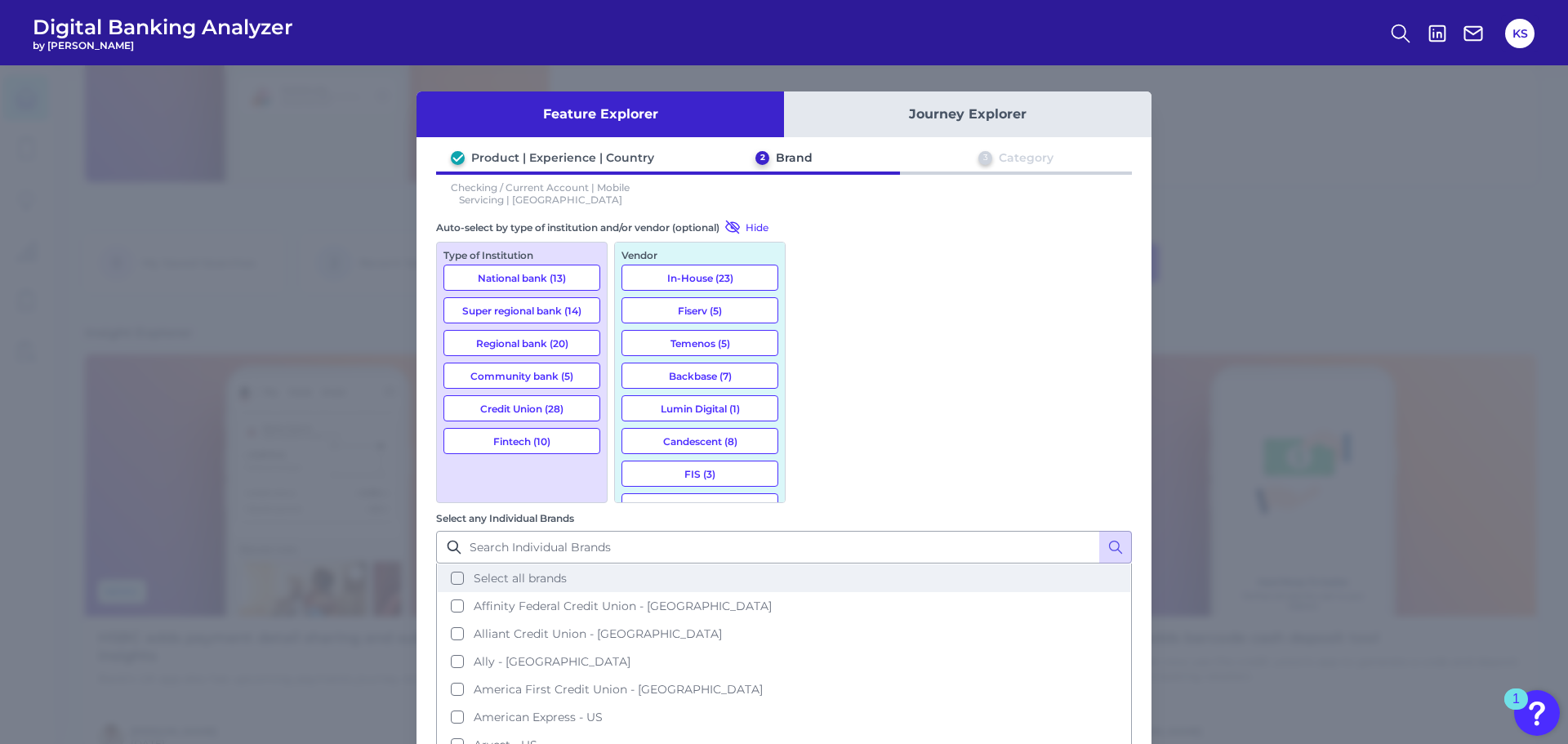
click at [928, 564] on button "Select all brands" at bounding box center [784, 578] width 693 height 27
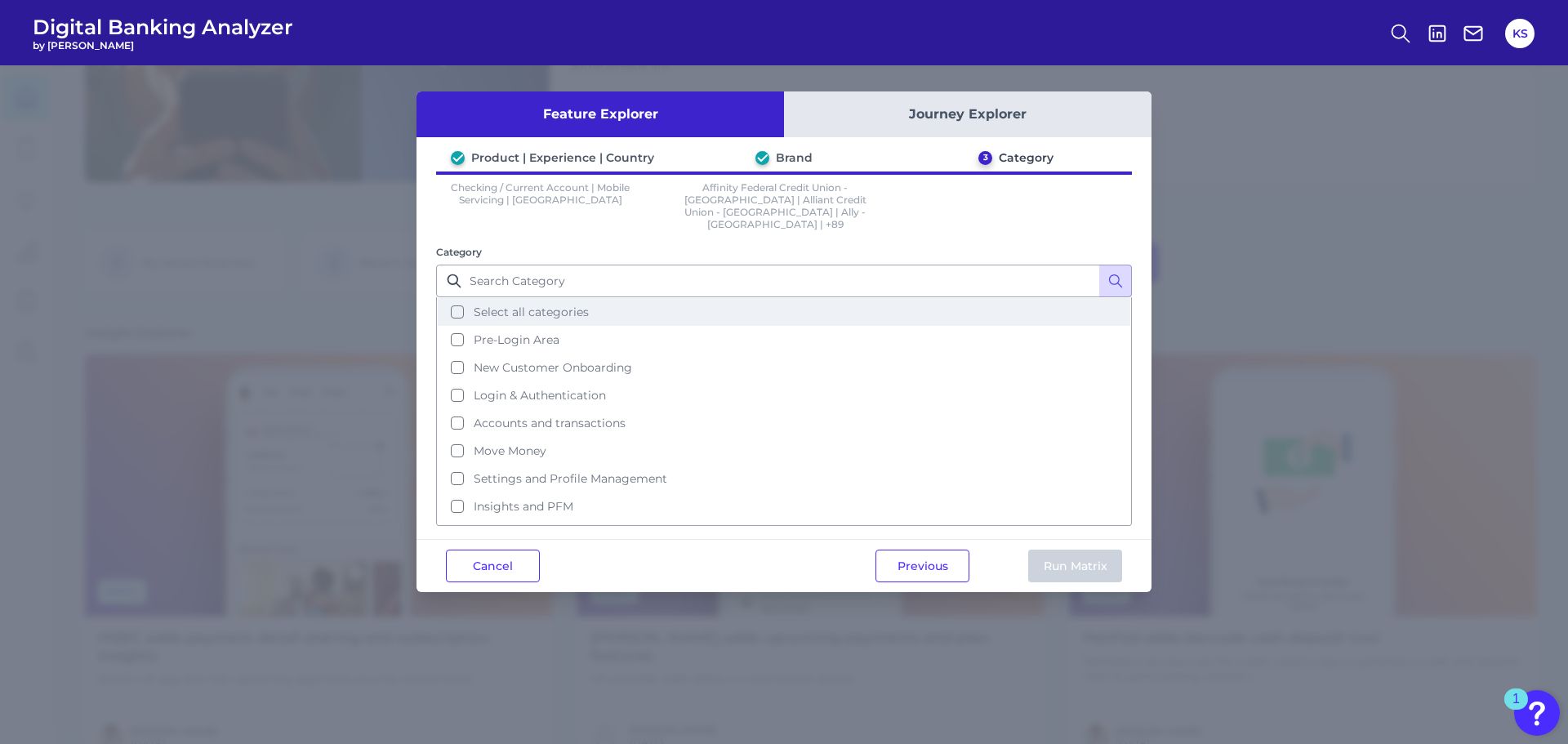
click at [746, 298] on button "Select all categories" at bounding box center [784, 311] width 693 height 27
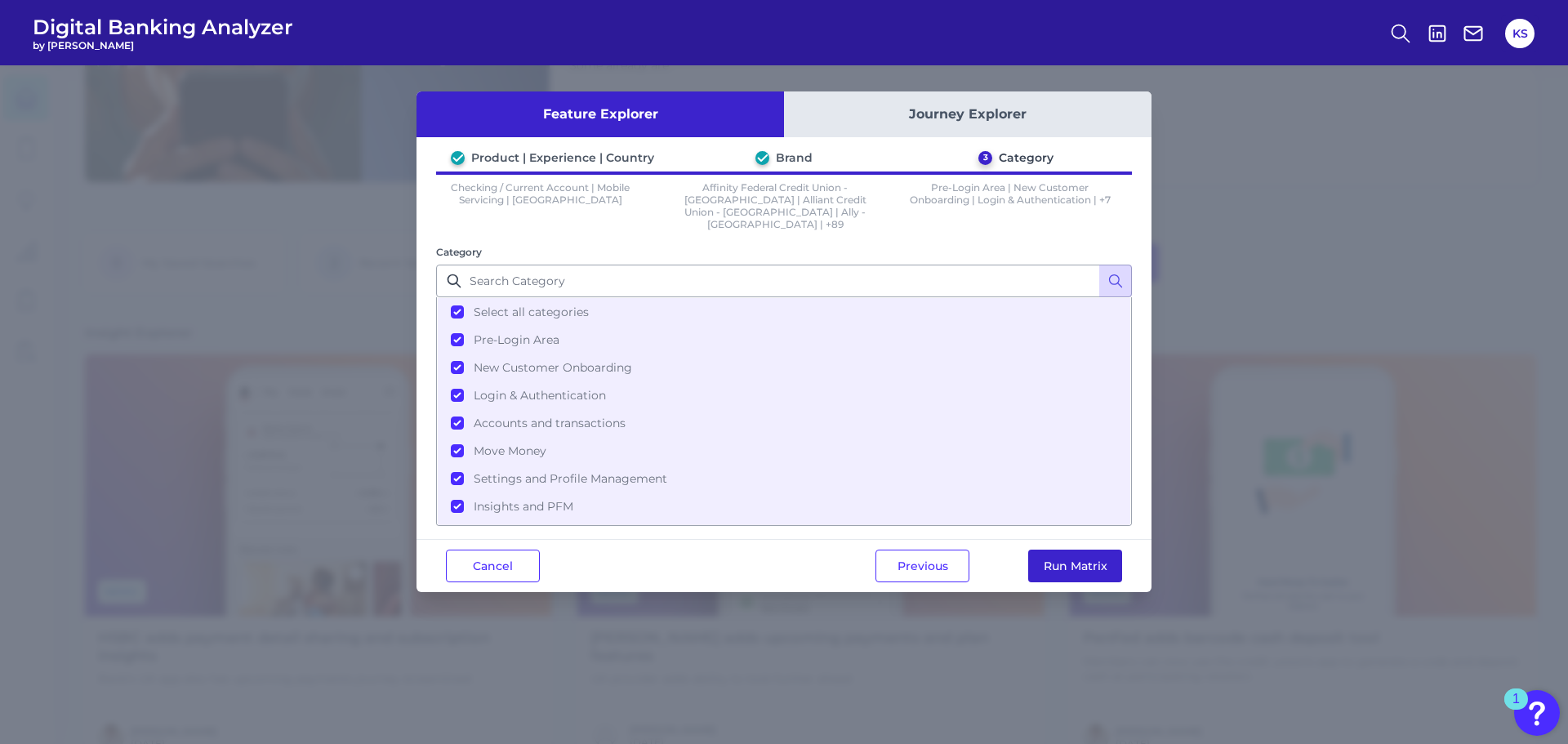
click at [1089, 549] on button "Run Matrix" at bounding box center [1075, 565] width 94 height 32
